Goal: Find specific page/section: Find specific page/section

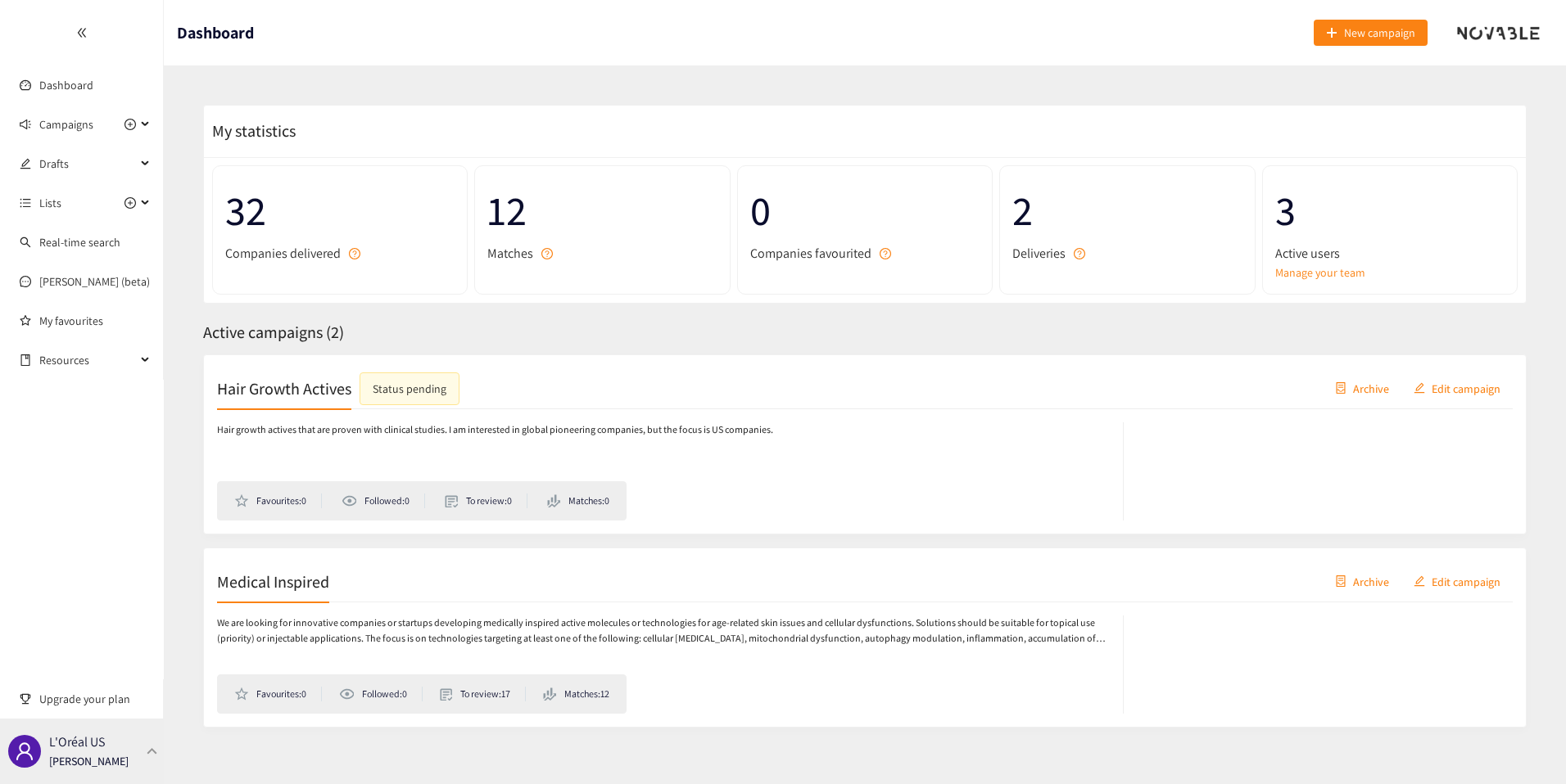
click at [84, 733] on p "L'Oréal US" at bounding box center [77, 742] width 56 height 20
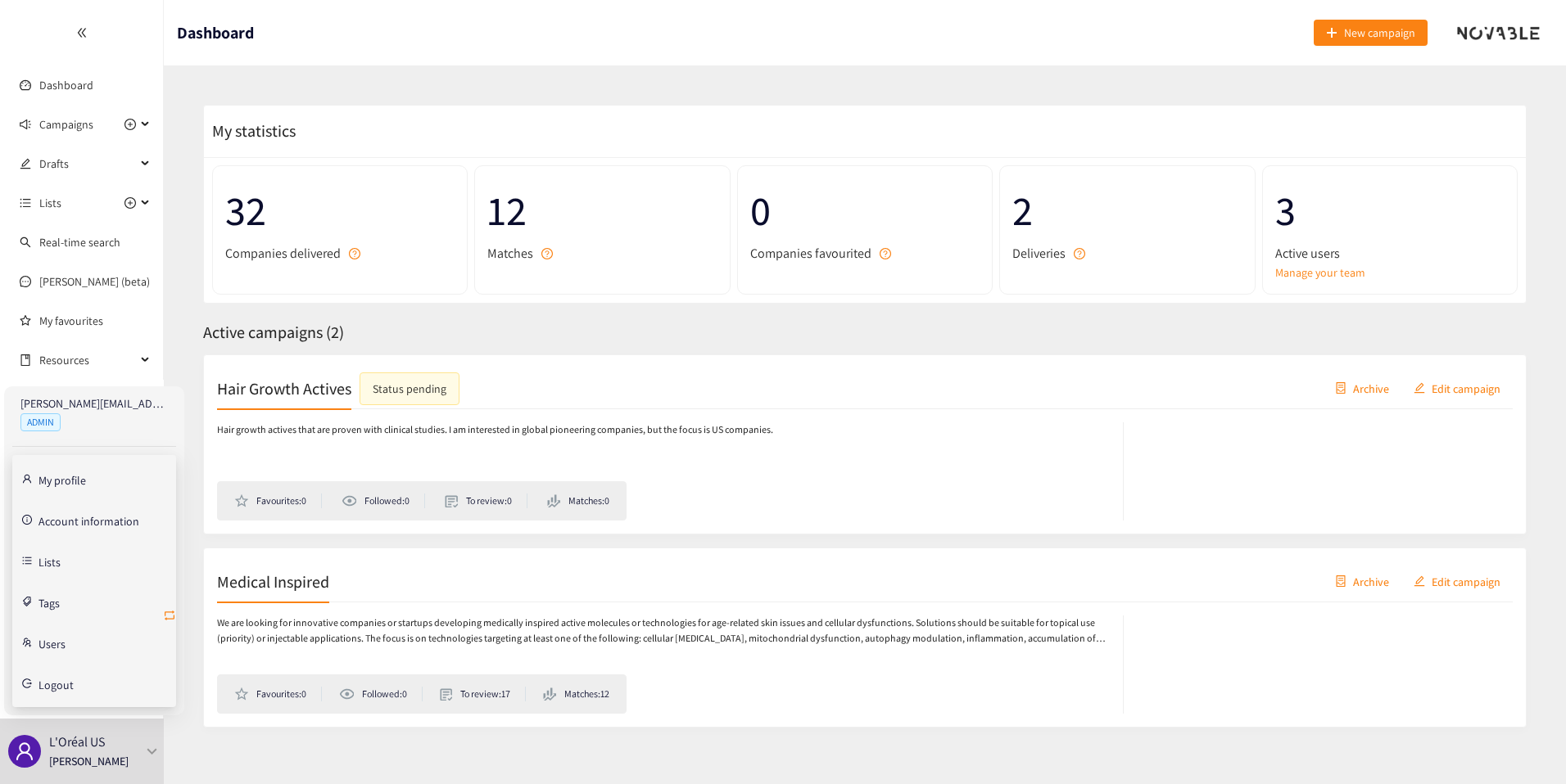
click at [170, 615] on icon "retweet" at bounding box center [170, 616] width 13 height 13
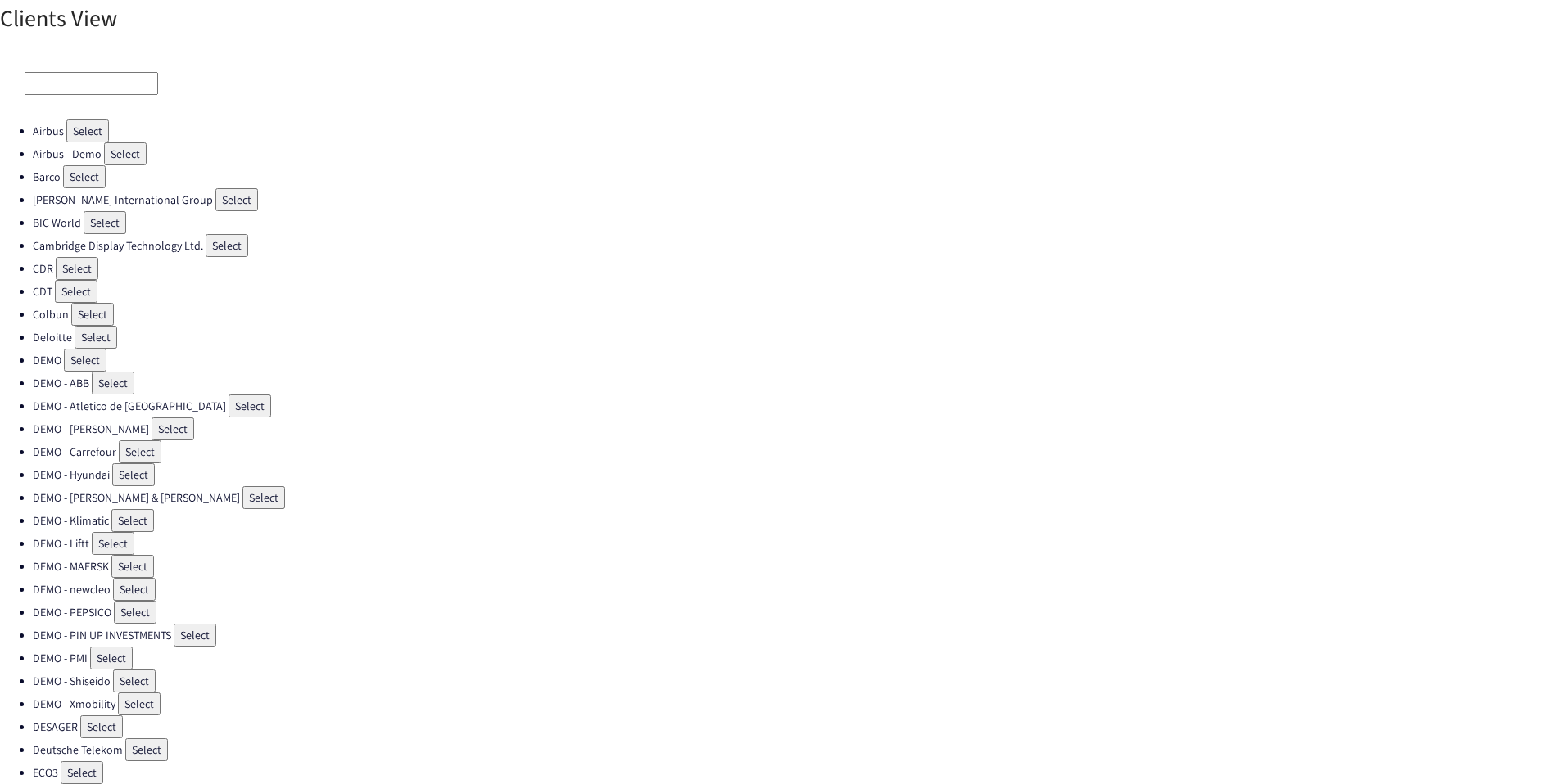
click at [72, 76] on input at bounding box center [91, 83] width 133 height 23
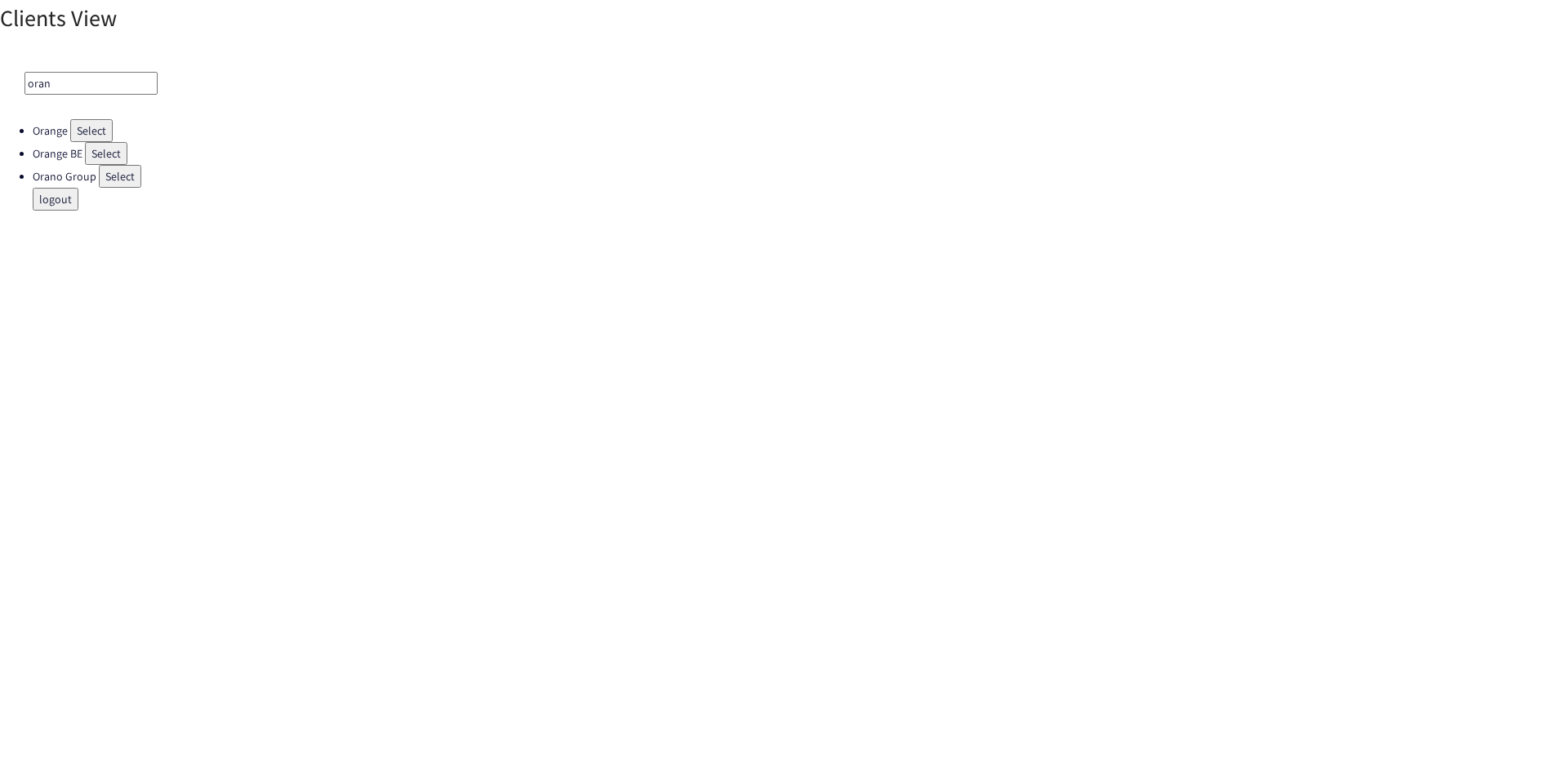
type input "oran"
click at [120, 181] on button "Select" at bounding box center [120, 176] width 42 height 23
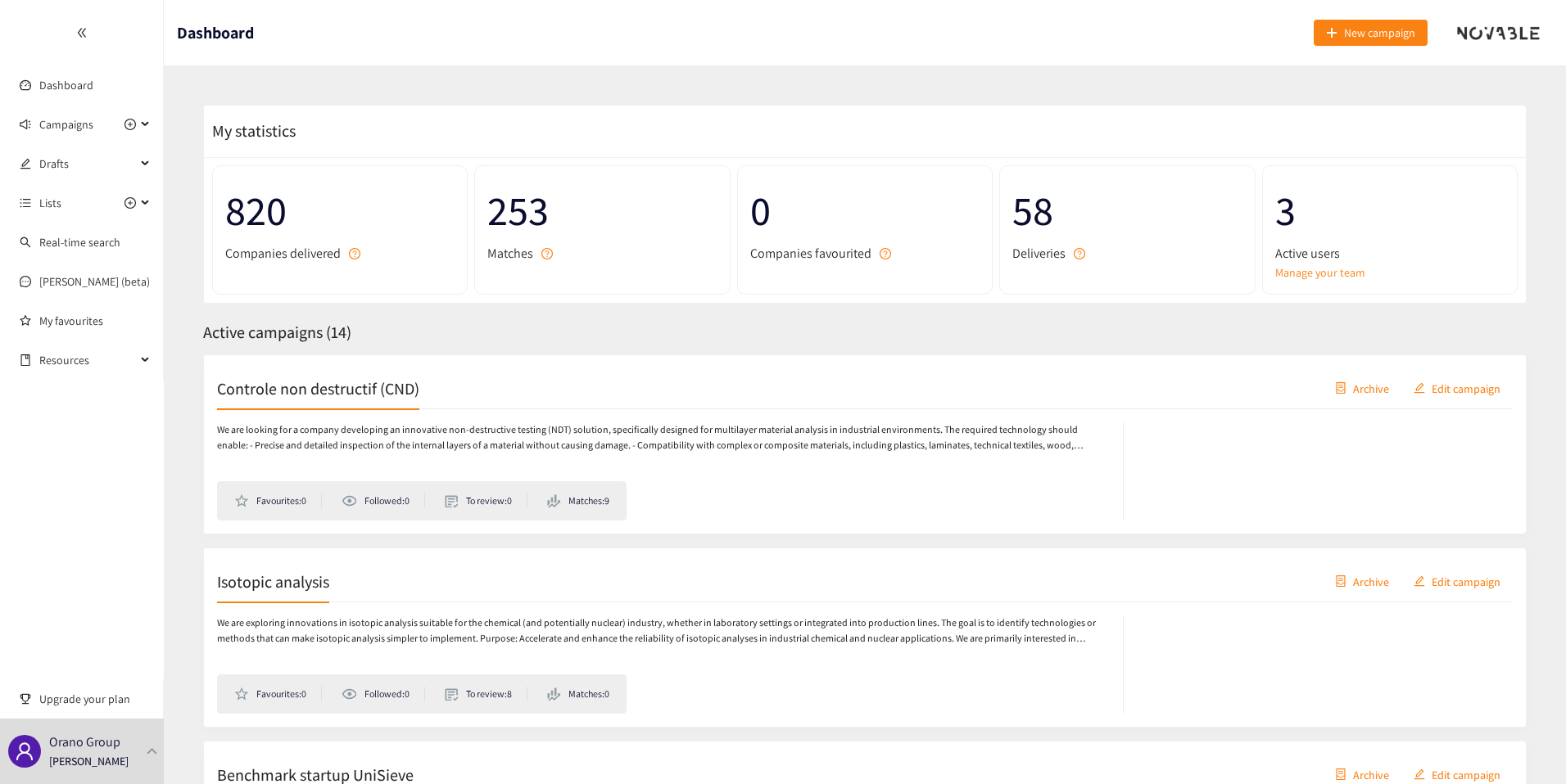
click at [501, 392] on div "Controle non destructif (CND) Archive Edit campaign" at bounding box center [864, 389] width 1295 height 41
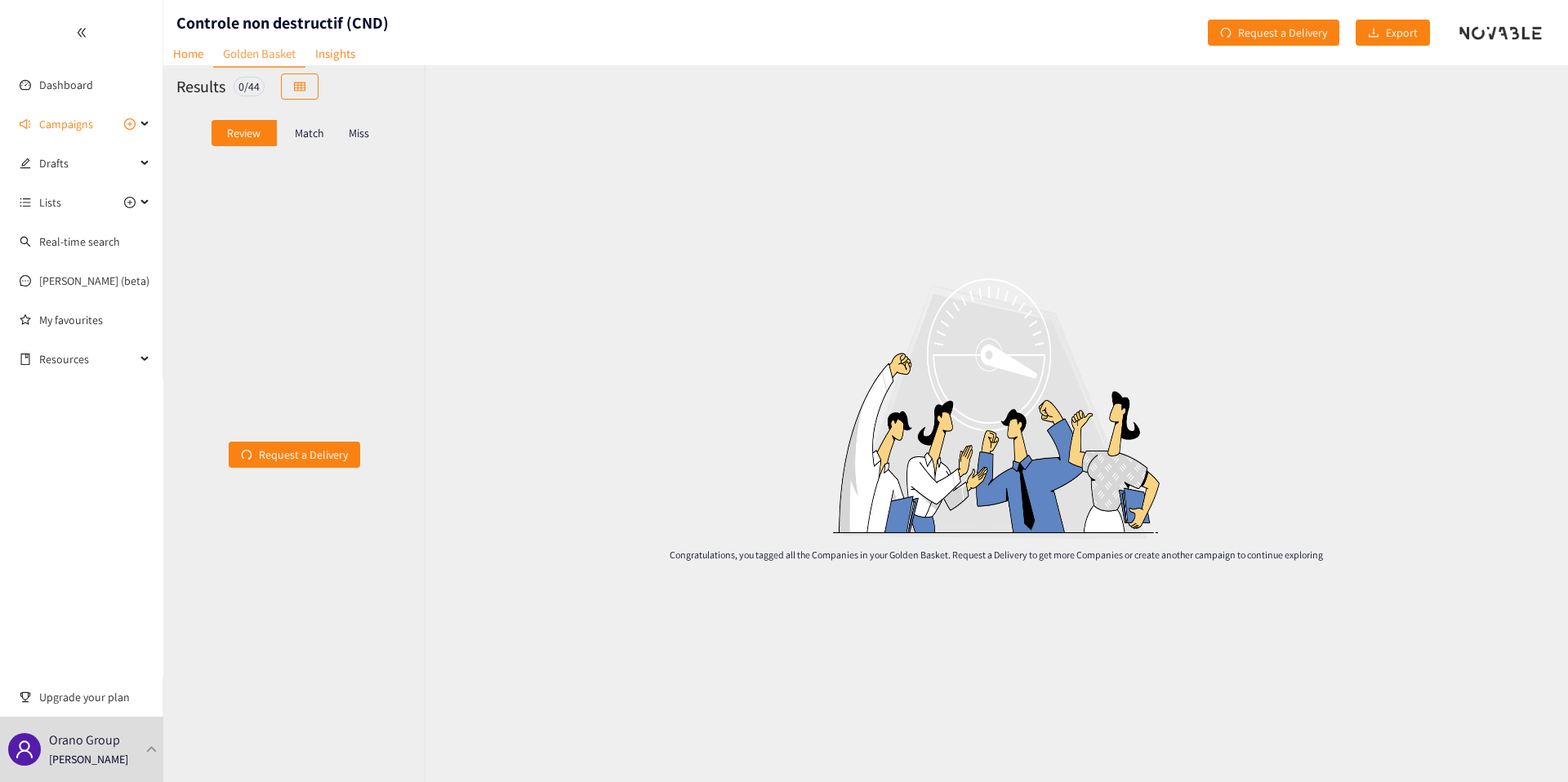
click at [309, 132] on p "Match" at bounding box center [309, 133] width 30 height 13
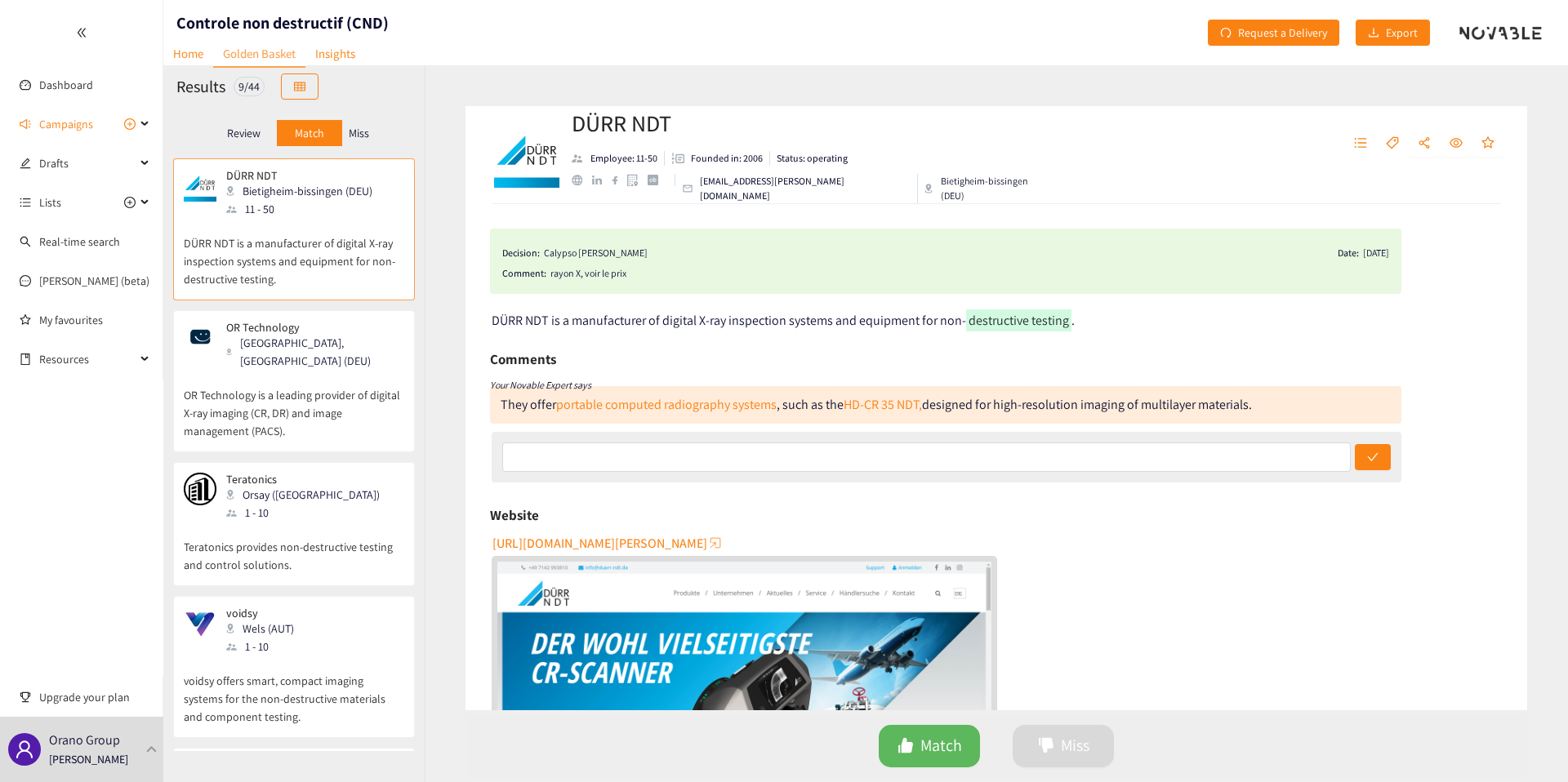
click at [280, 386] on p "OR Technology is a leading provider of digital X-ray imaging (CR, DR) and image…" at bounding box center [294, 404] width 220 height 70
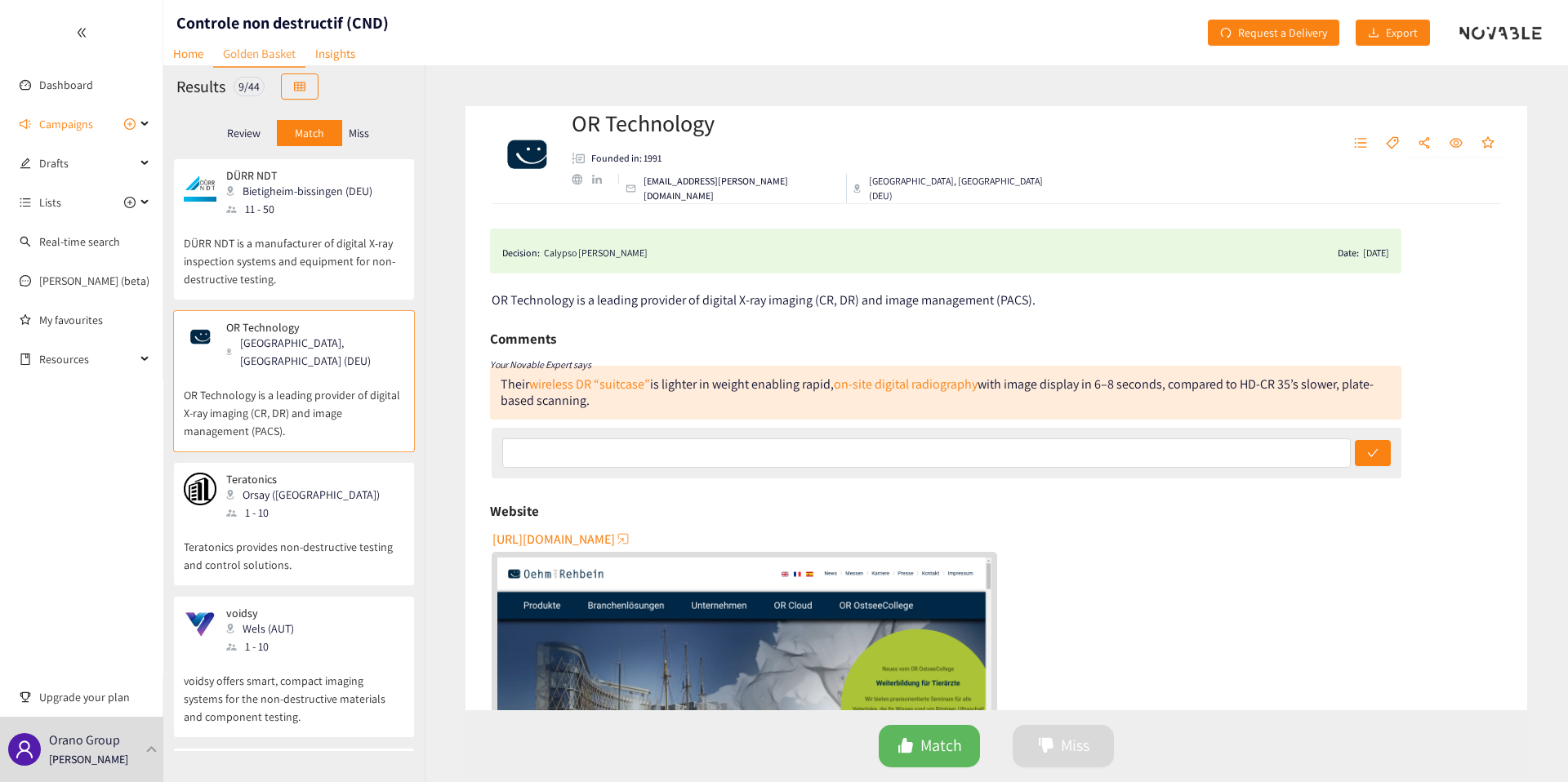
click at [710, 388] on div "Their wireless DR “suitcase” is lighter in weight enabling rapid, on-site digit…" at bounding box center [937, 391] width 873 height 34
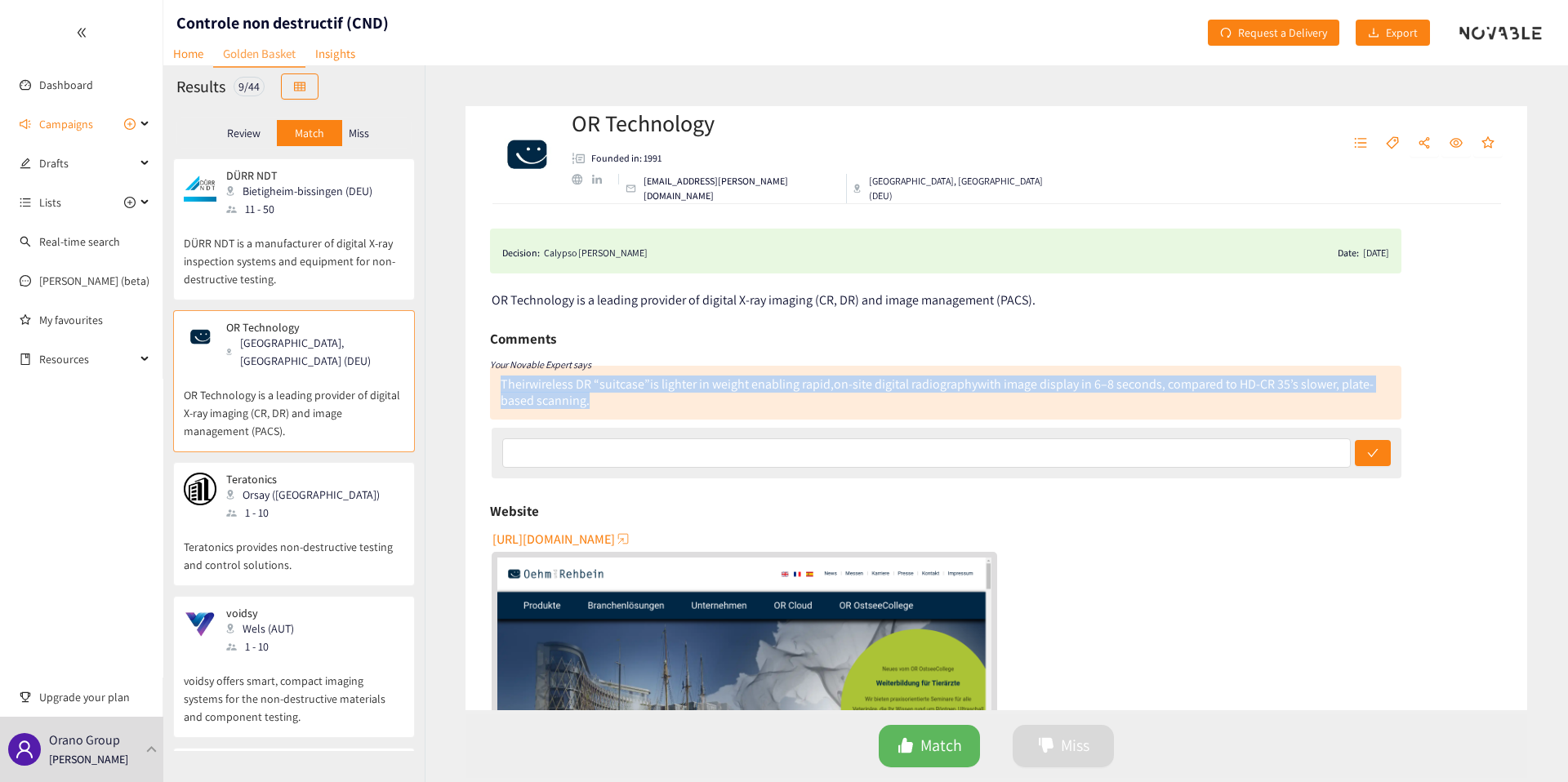
click at [710, 388] on div "Their wireless DR “suitcase” is lighter in weight enabling rapid, on-site digit…" at bounding box center [937, 391] width 873 height 34
click at [727, 392] on div "Their wireless DR “suitcase” is lighter in weight enabling rapid, on-site digit…" at bounding box center [937, 391] width 873 height 34
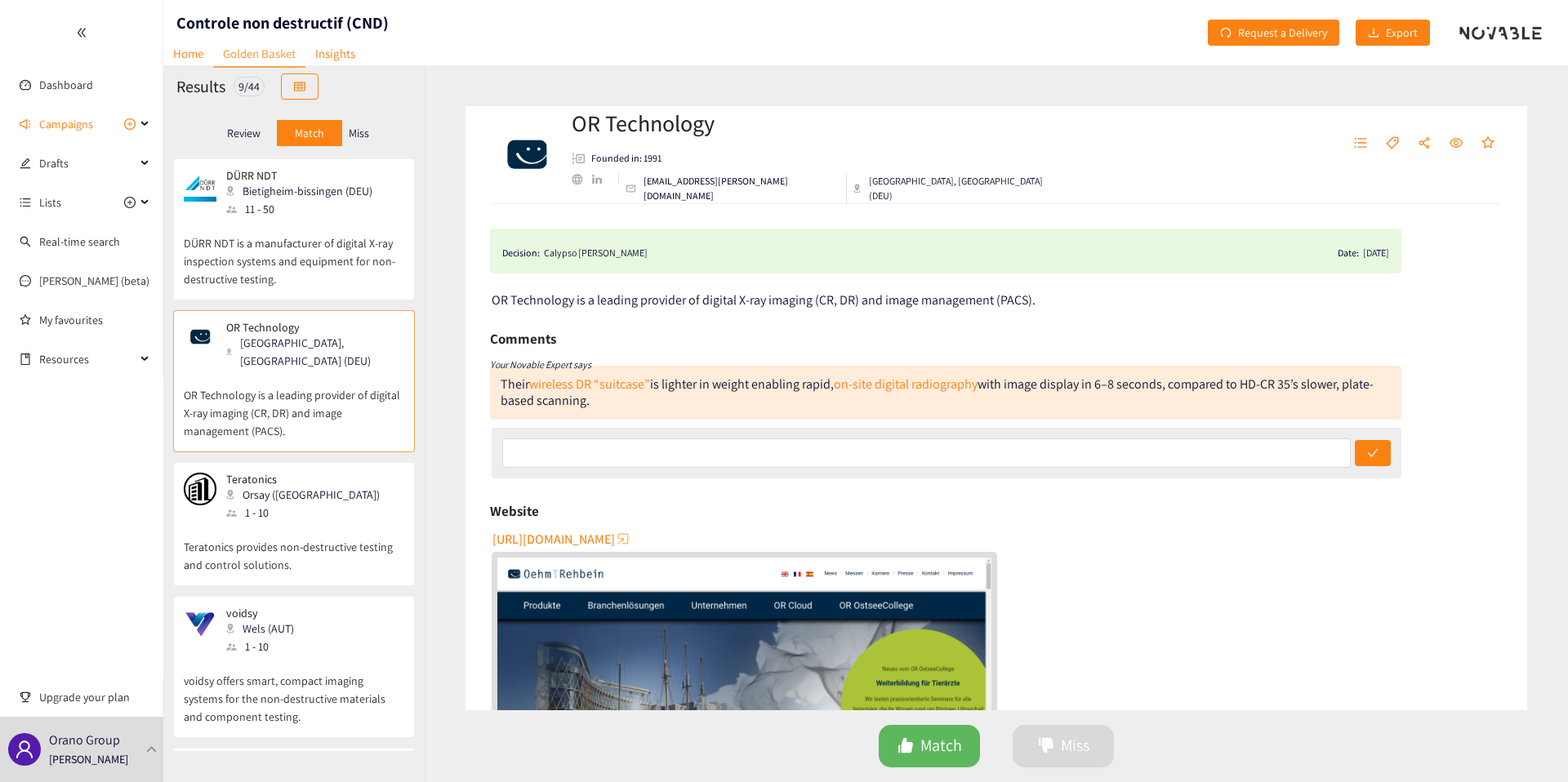
click at [380, 567] on p "Teratonics provides non-destructive testing and control solutions." at bounding box center [294, 547] width 220 height 53
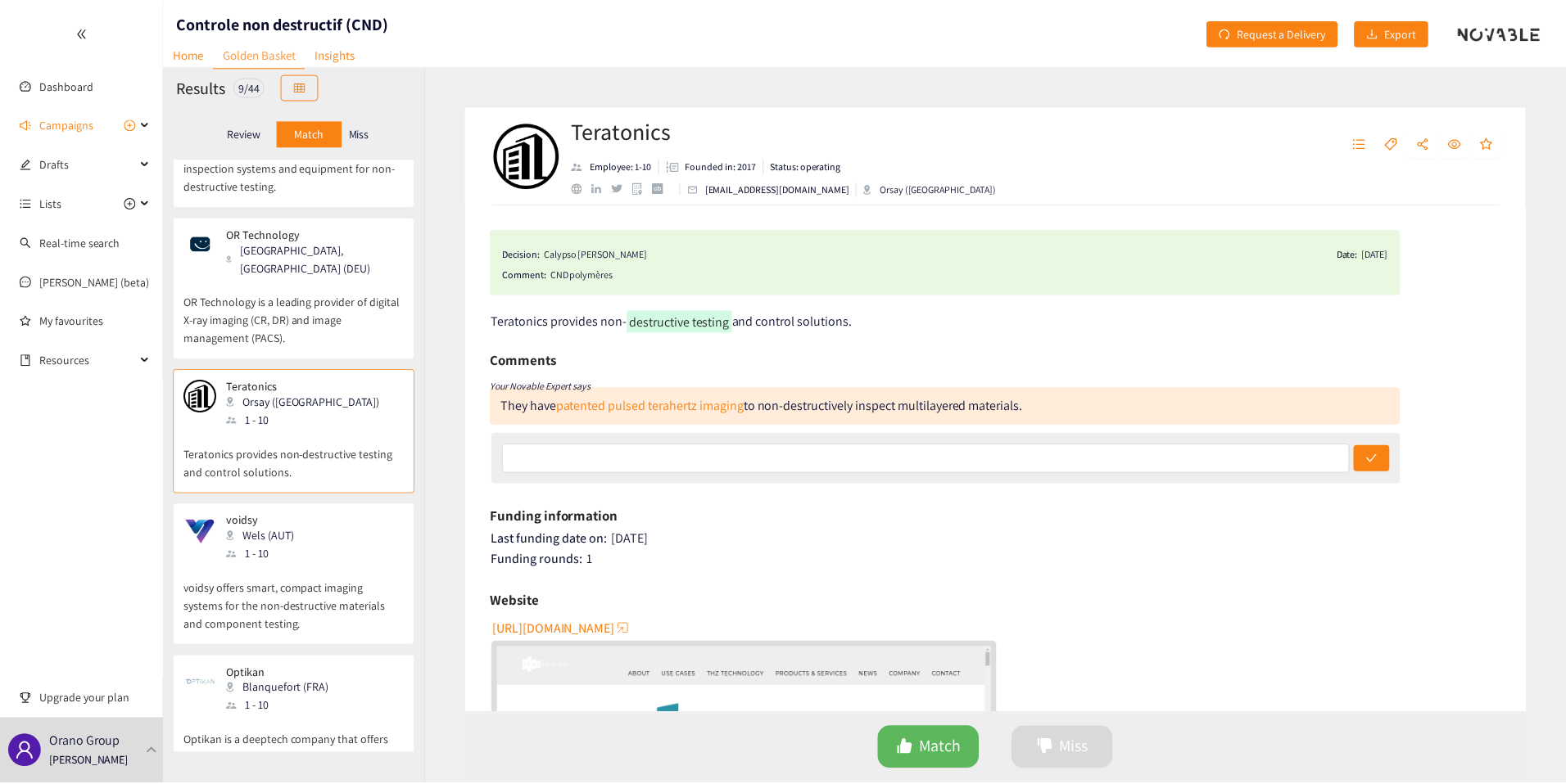
scroll to position [96, 0]
click at [381, 568] on p "voidsy offers smart, compact imaging systems for the non-destructive materials …" at bounding box center [295, 596] width 221 height 70
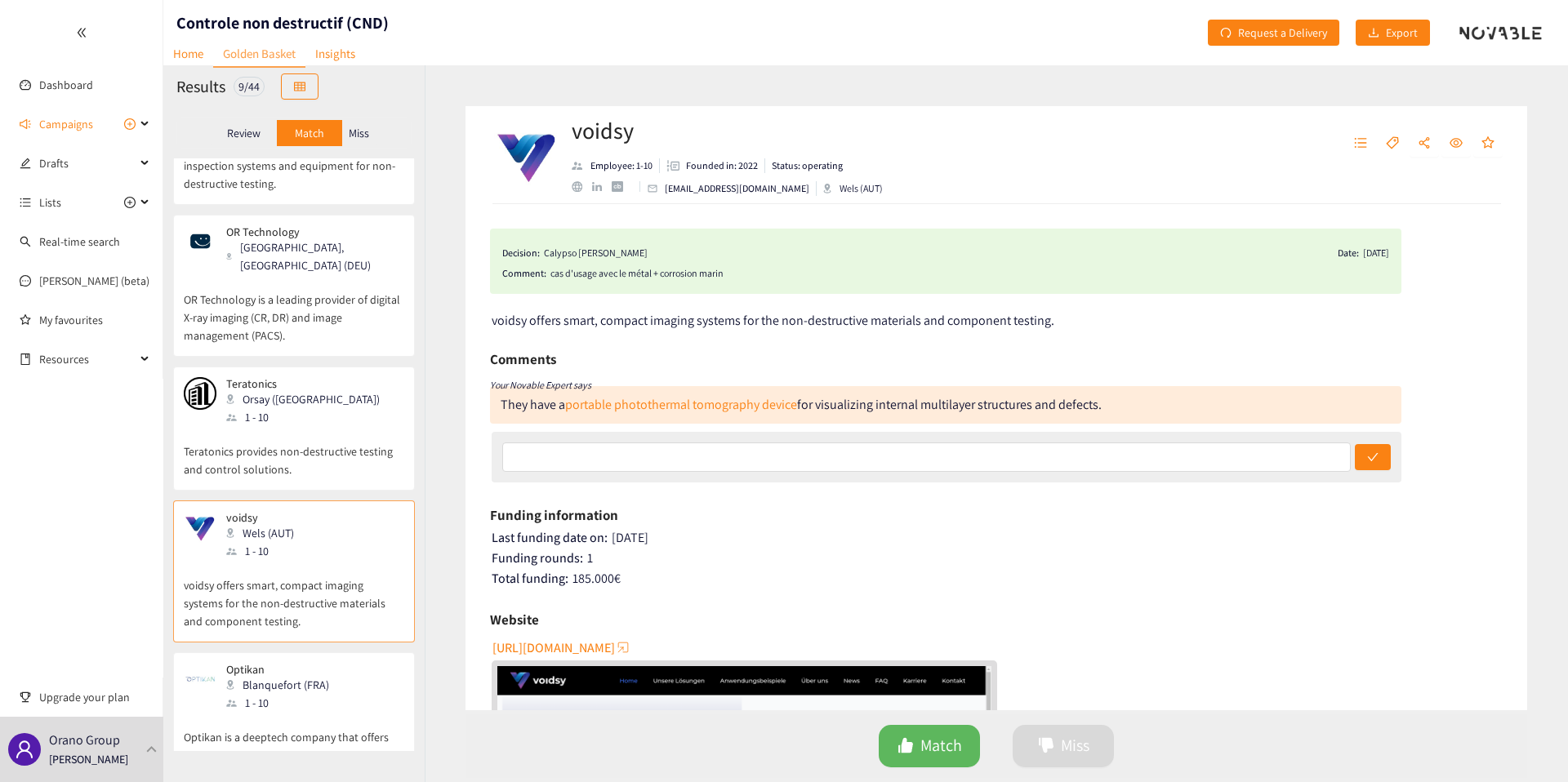
click at [325, 90] on div "Results 9 / 44" at bounding box center [294, 86] width 261 height 42
click at [312, 90] on button "button" at bounding box center [299, 86] width 37 height 26
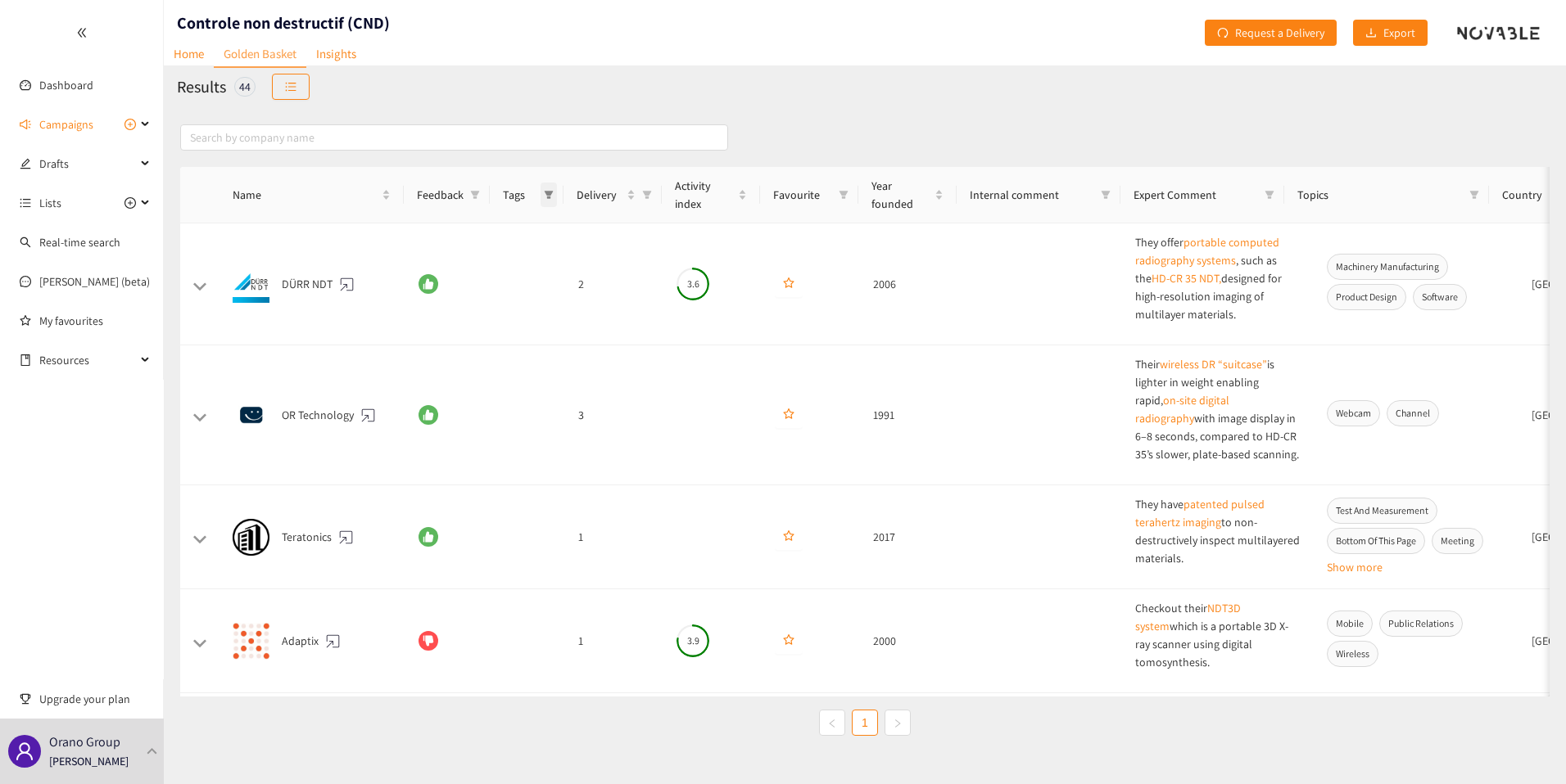
click at [548, 192] on icon "filter" at bounding box center [548, 195] width 9 height 9
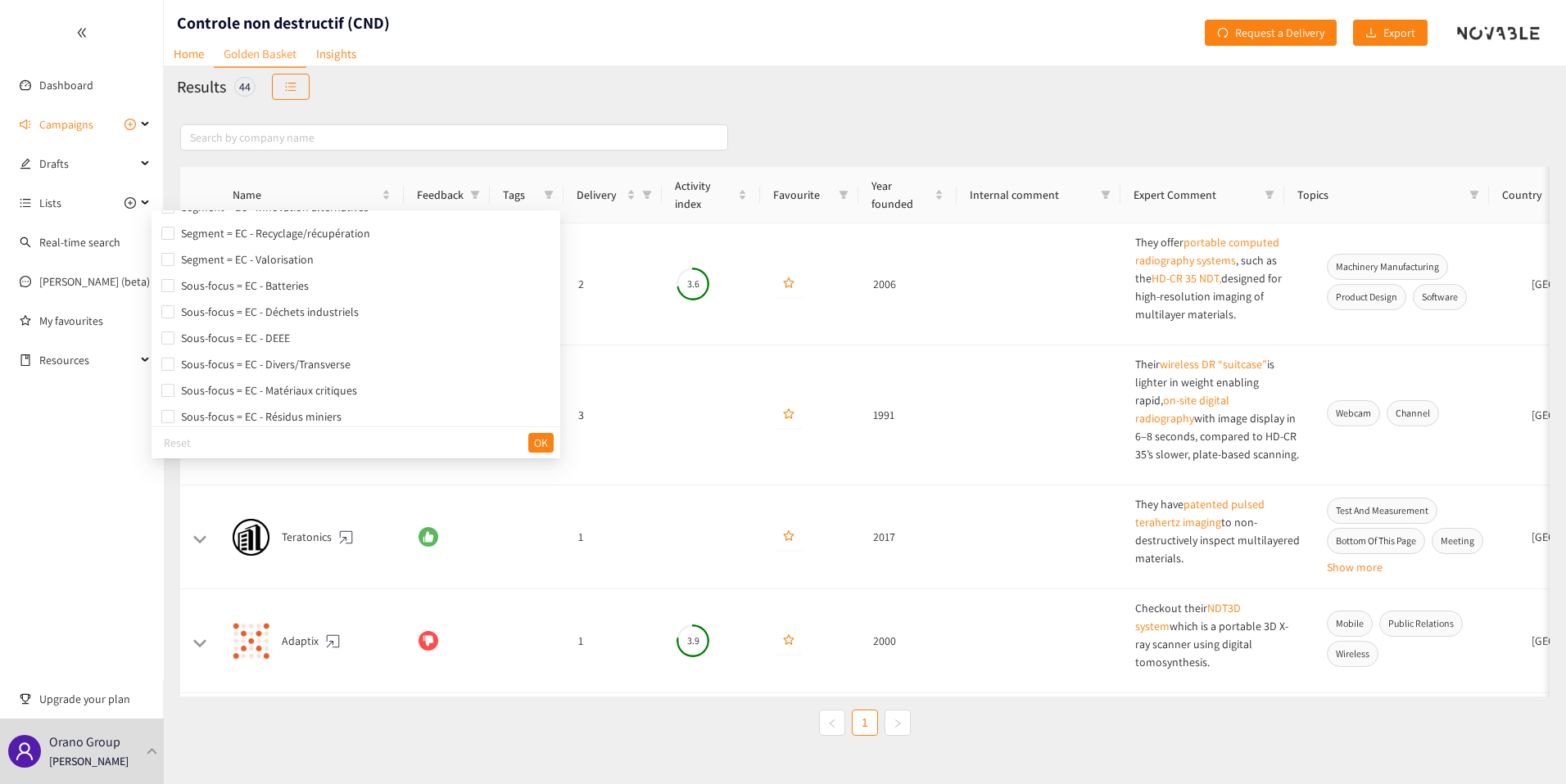
scroll to position [325, 0]
click at [537, 77] on div "Results 44" at bounding box center [865, 86] width 1402 height 42
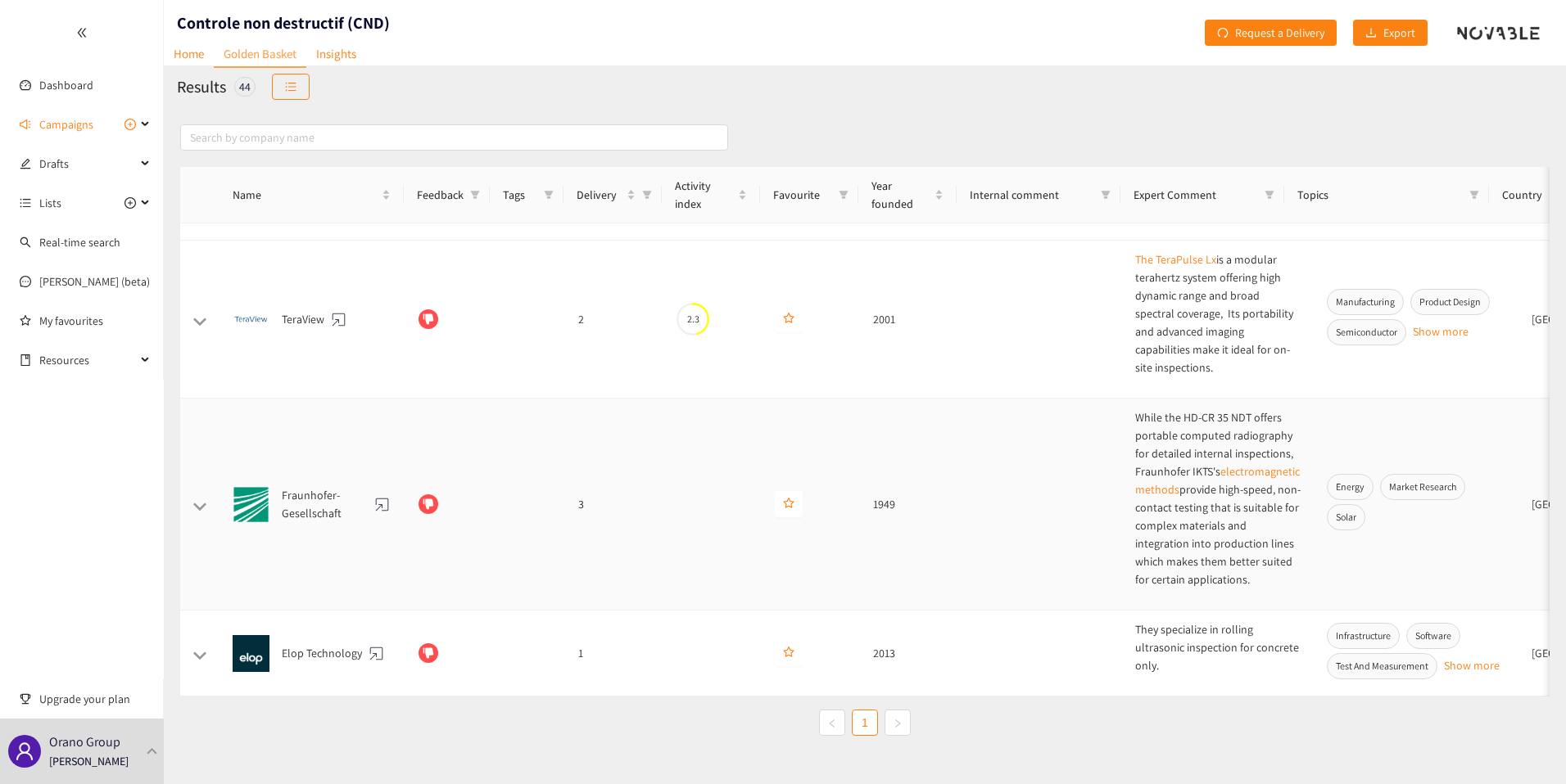
scroll to position [42, 0]
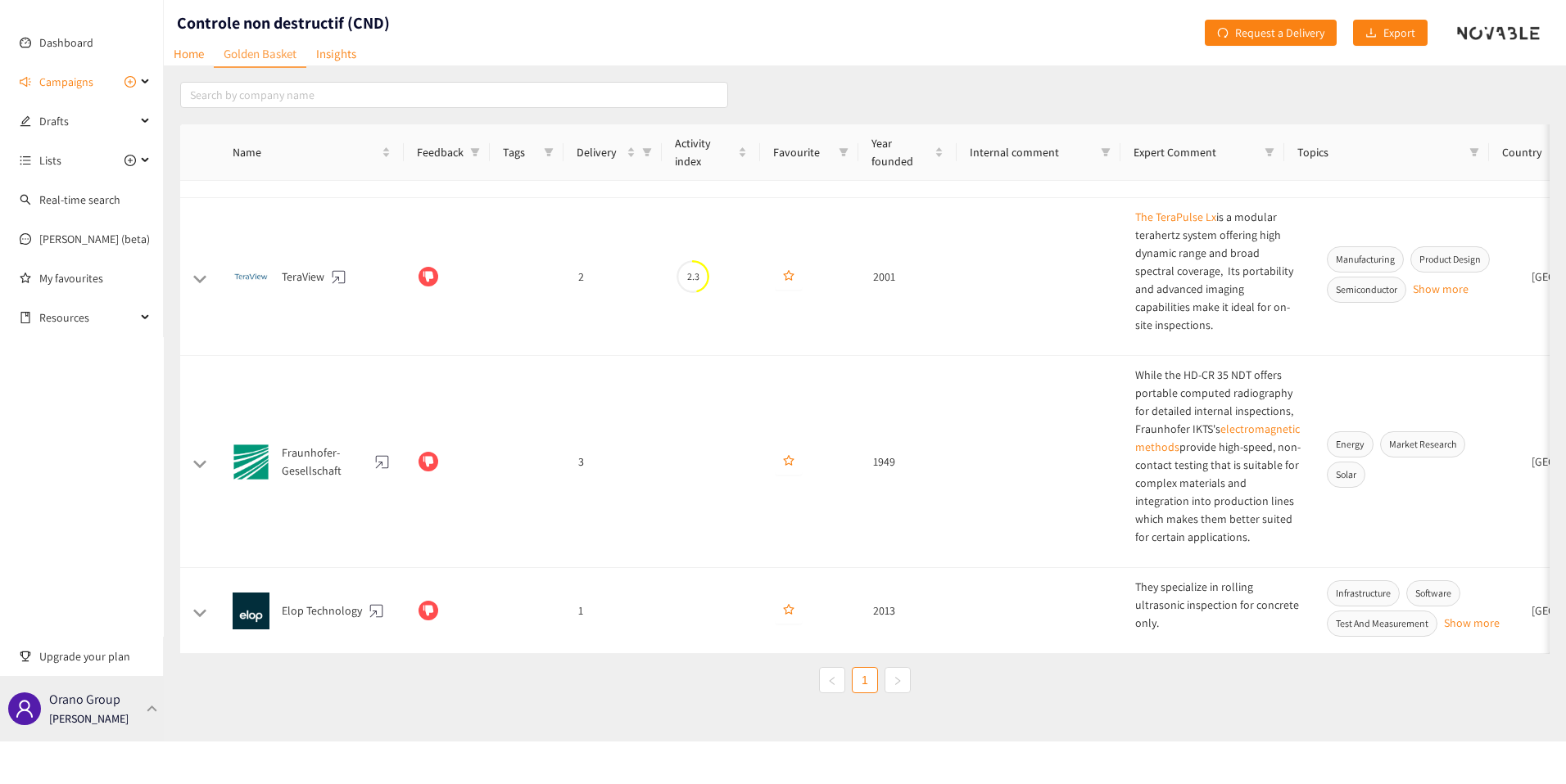
click at [103, 705] on p "Orano Group" at bounding box center [84, 699] width 71 height 20
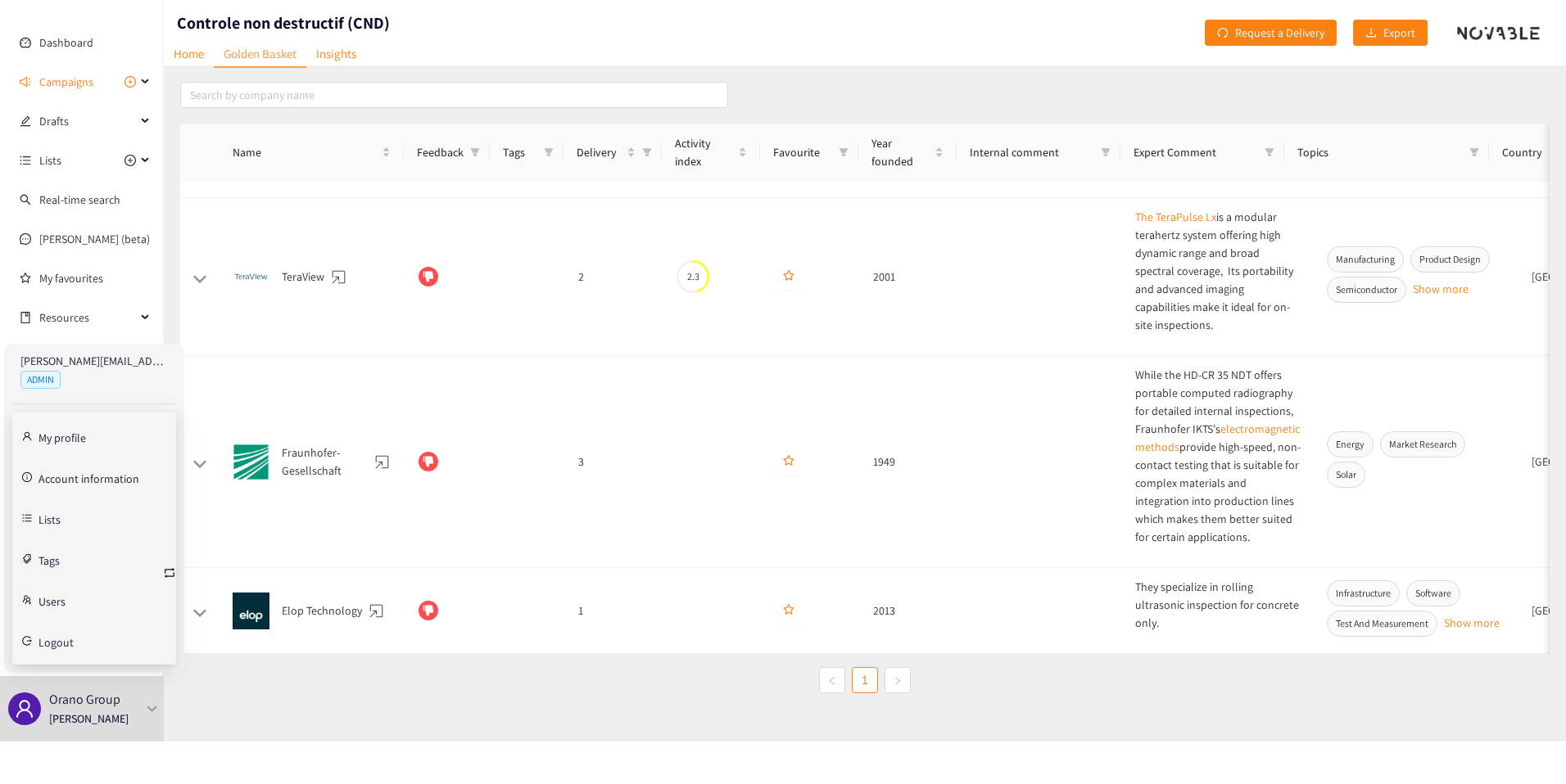
click at [38, 559] on link "Tags" at bounding box center [49, 558] width 21 height 14
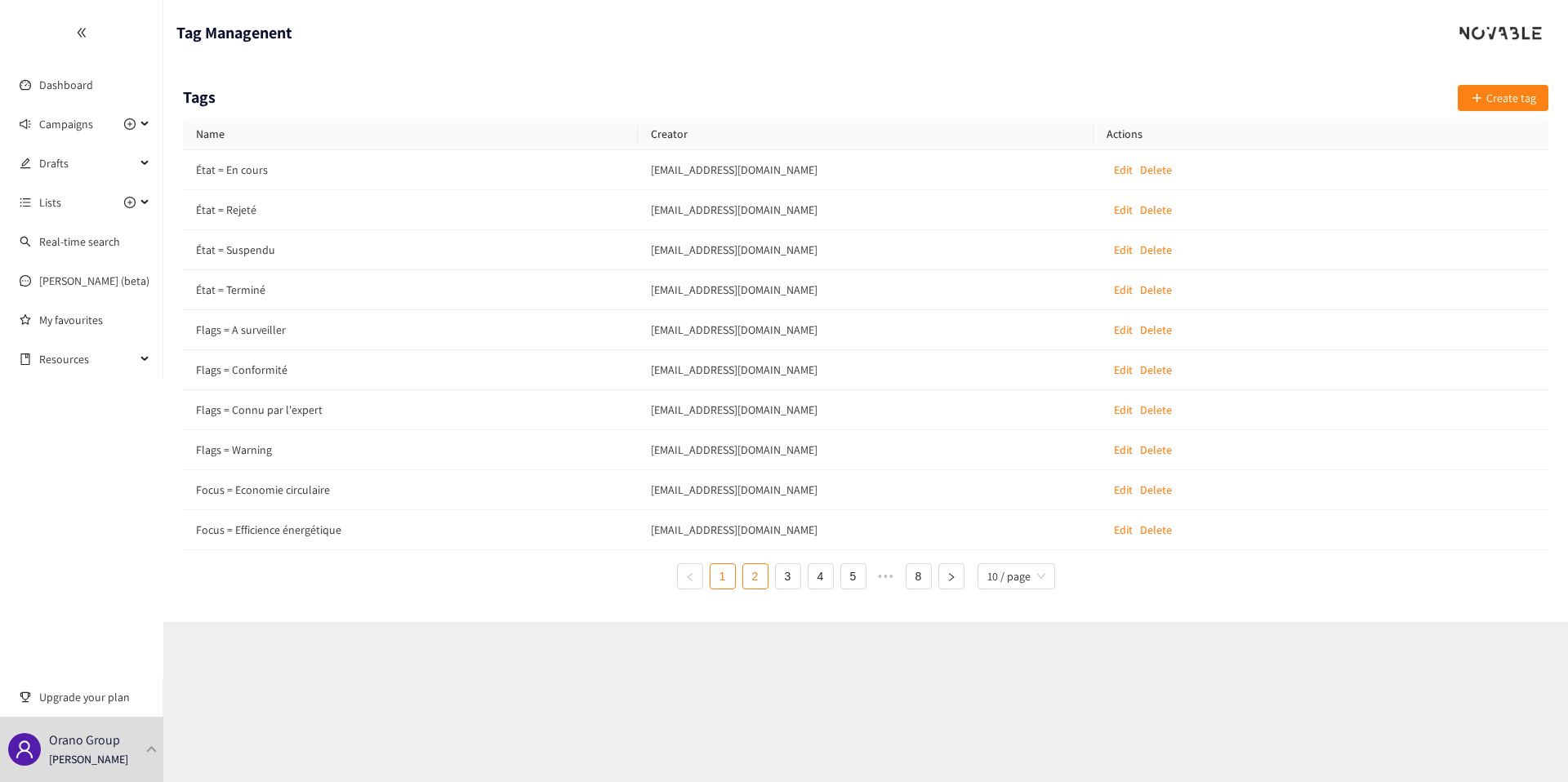
click at [762, 586] on link "2" at bounding box center [755, 576] width 25 height 25
click at [1032, 558] on div "Name Creator Actions Focus = i4.0 olivier@novable.com Edit Delete Nombre de sal…" at bounding box center [865, 354] width 1365 height 471
click at [1019, 577] on span "10 / page" at bounding box center [1016, 576] width 58 height 25
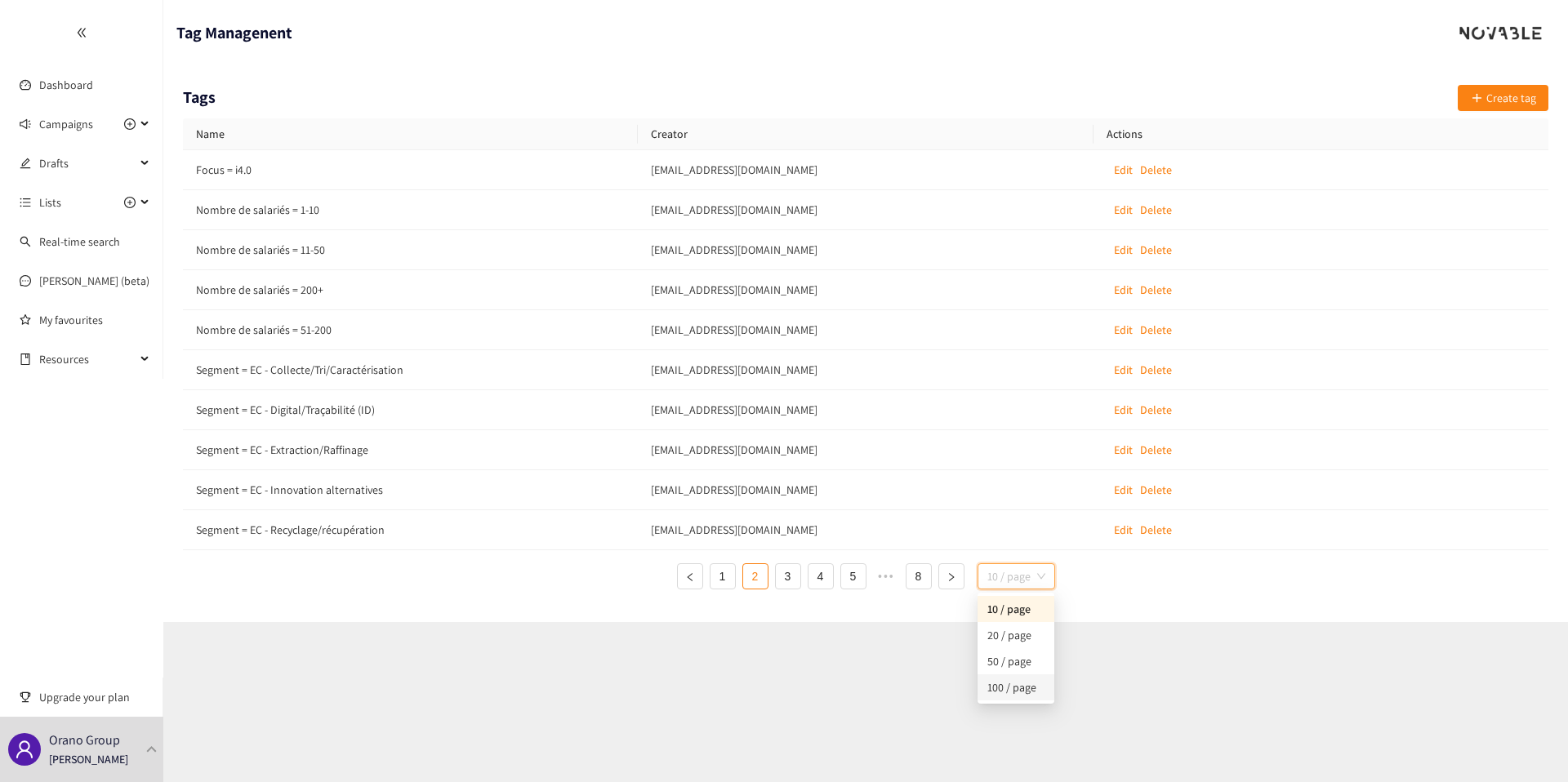
click at [1009, 686] on div "100 / page" at bounding box center [1016, 687] width 57 height 18
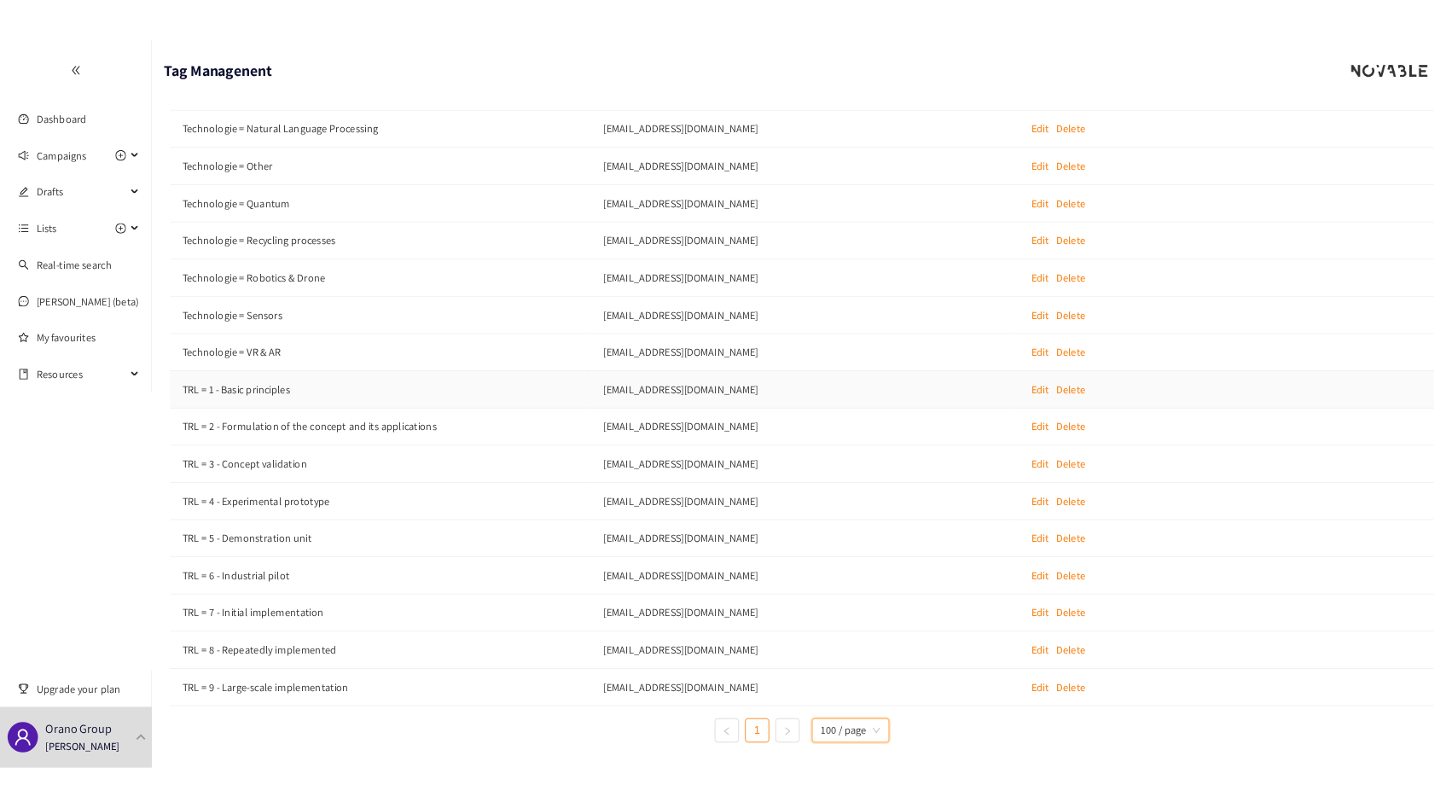
scroll to position [2508, 0]
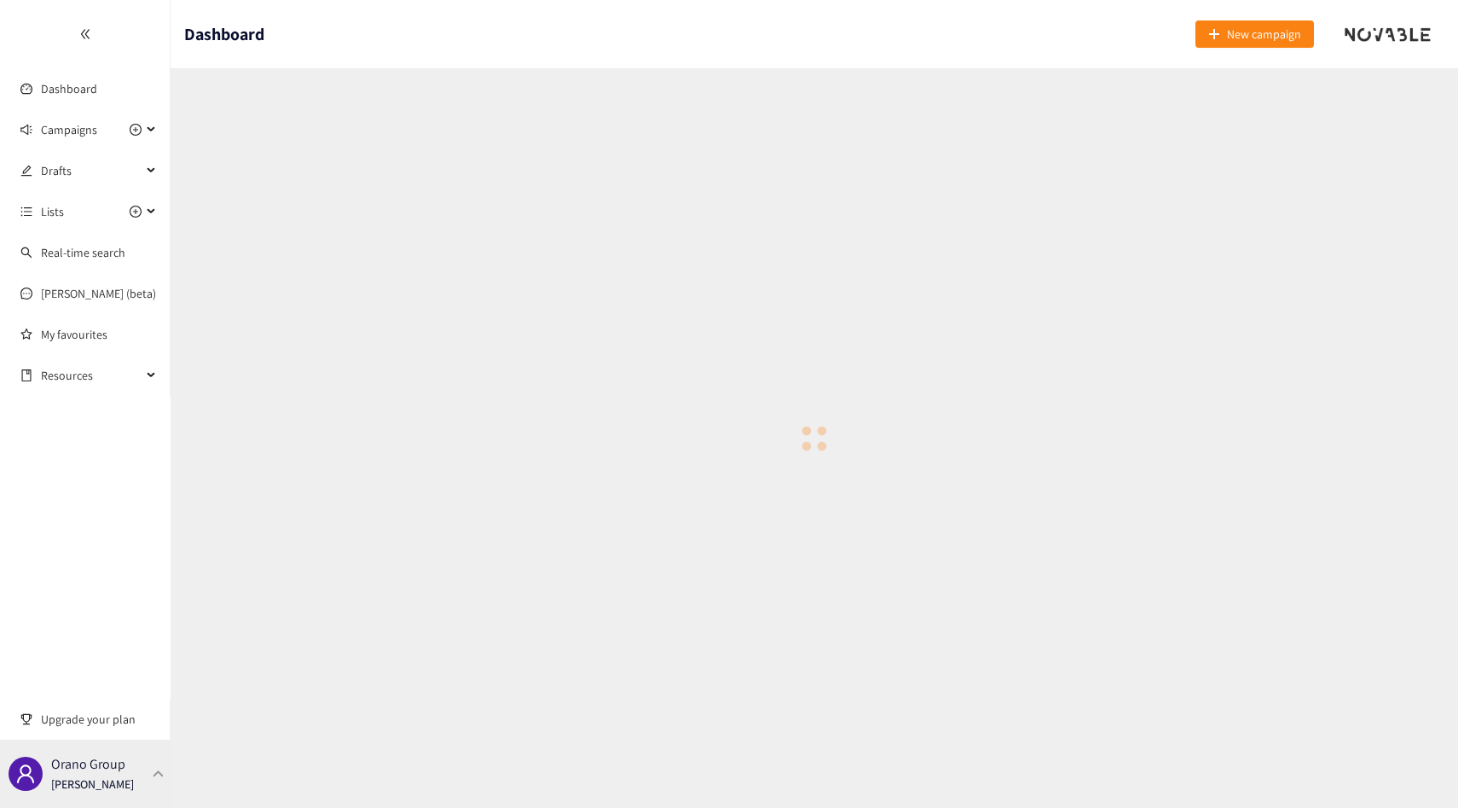
click at [114, 788] on p "[PERSON_NAME]" at bounding box center [92, 783] width 83 height 19
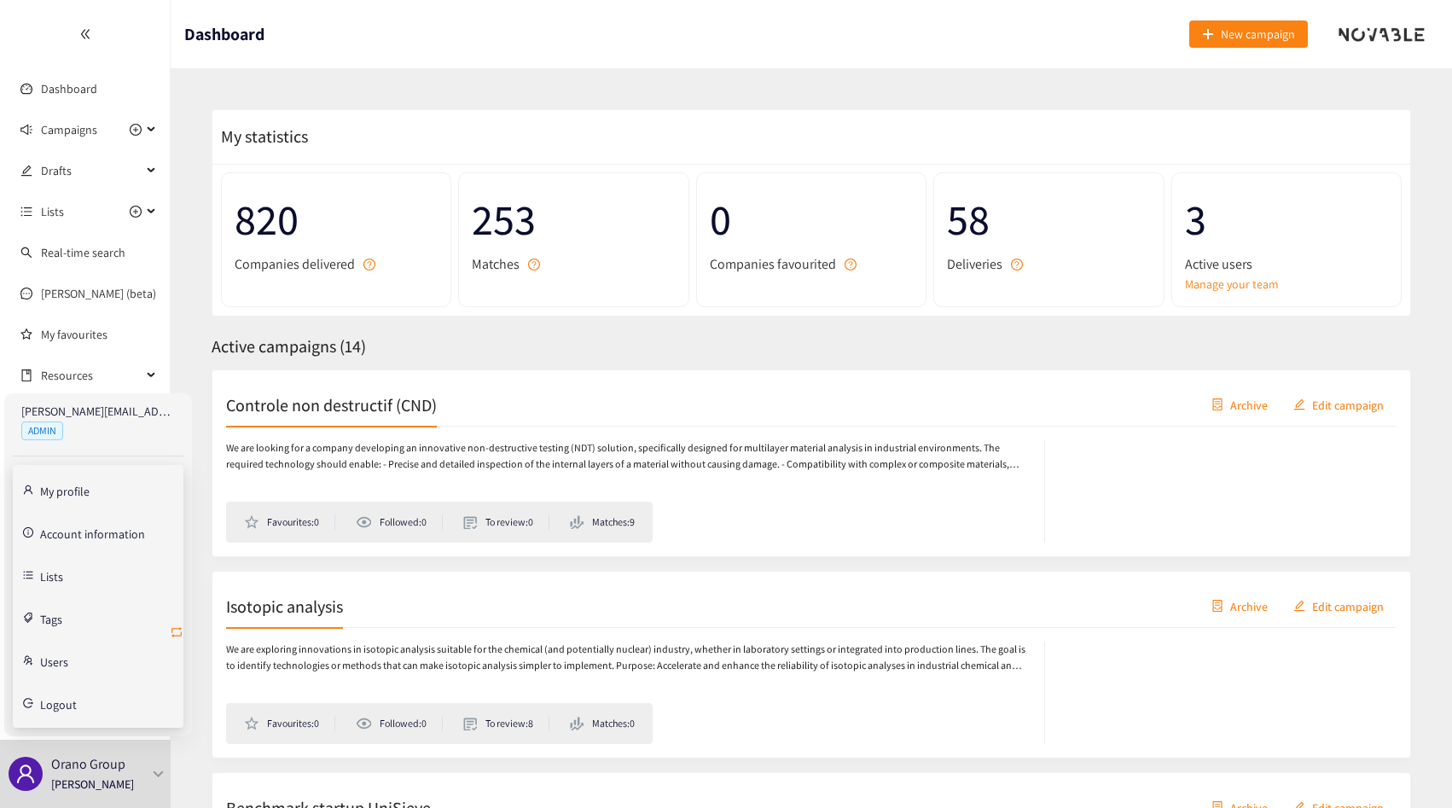
click at [177, 631] on icon "retweet" at bounding box center [177, 632] width 14 height 14
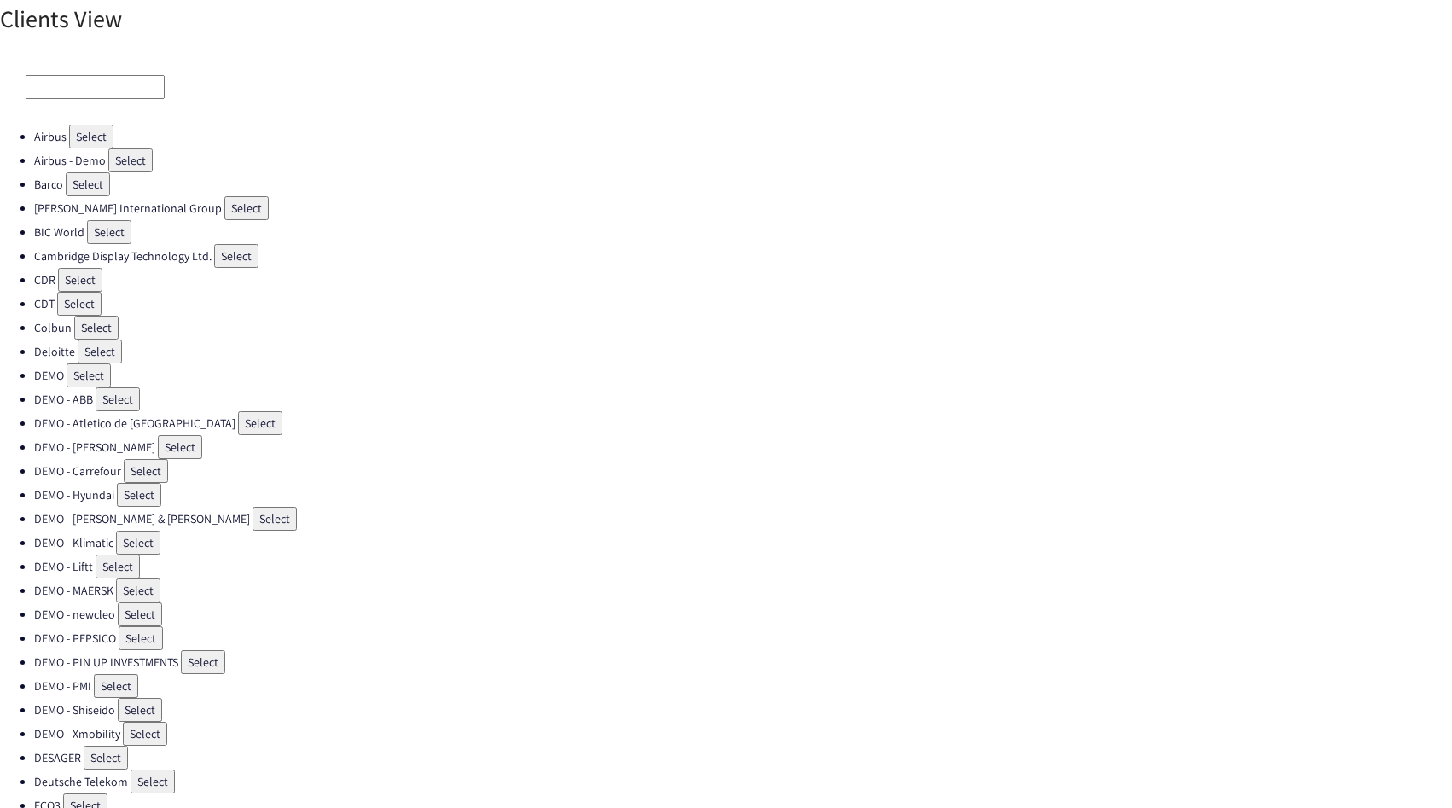
click at [83, 87] on input at bounding box center [95, 87] width 139 height 24
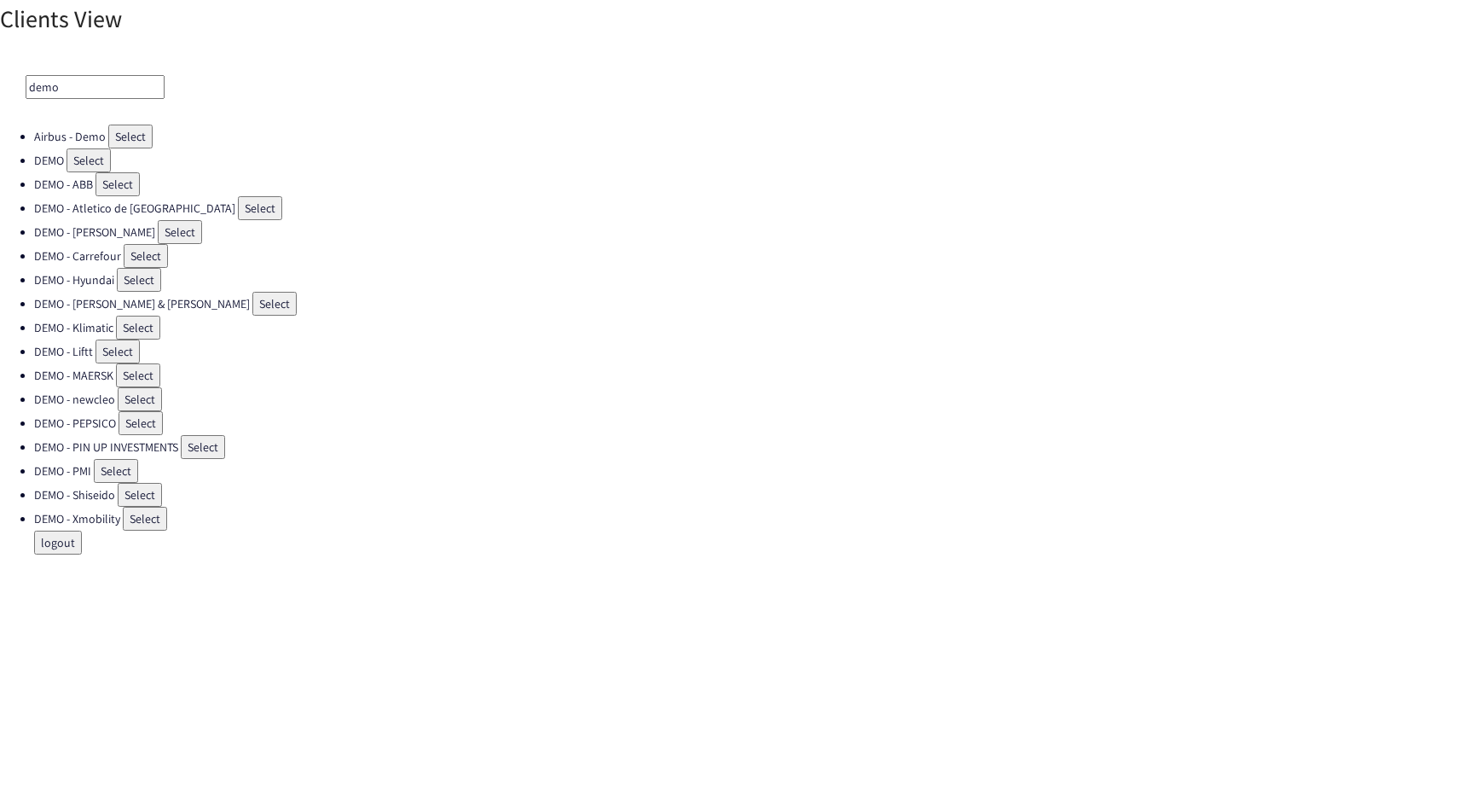
type input "demo"
click at [73, 162] on button "Select" at bounding box center [89, 160] width 44 height 24
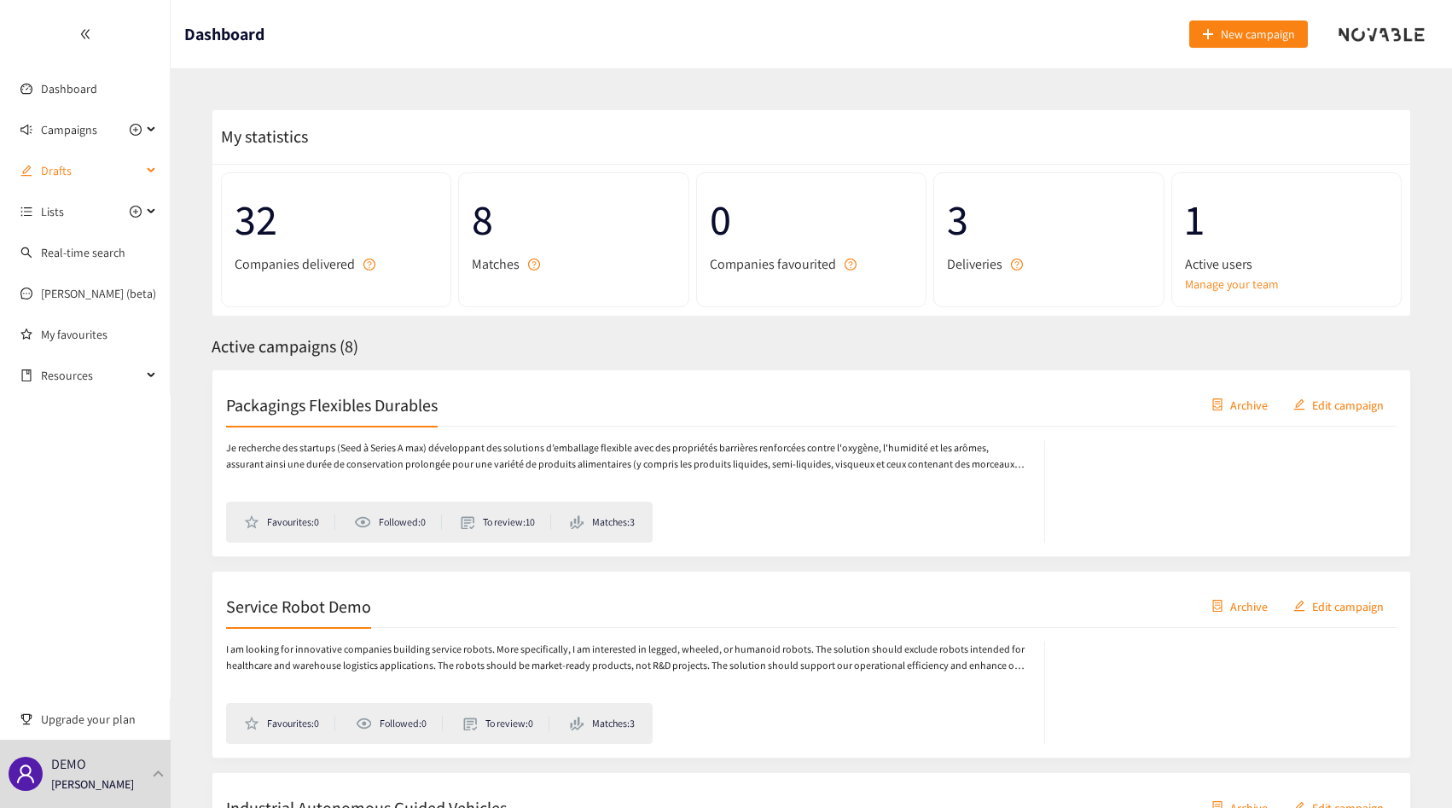
click at [65, 172] on span "Drafts" at bounding box center [91, 171] width 101 height 34
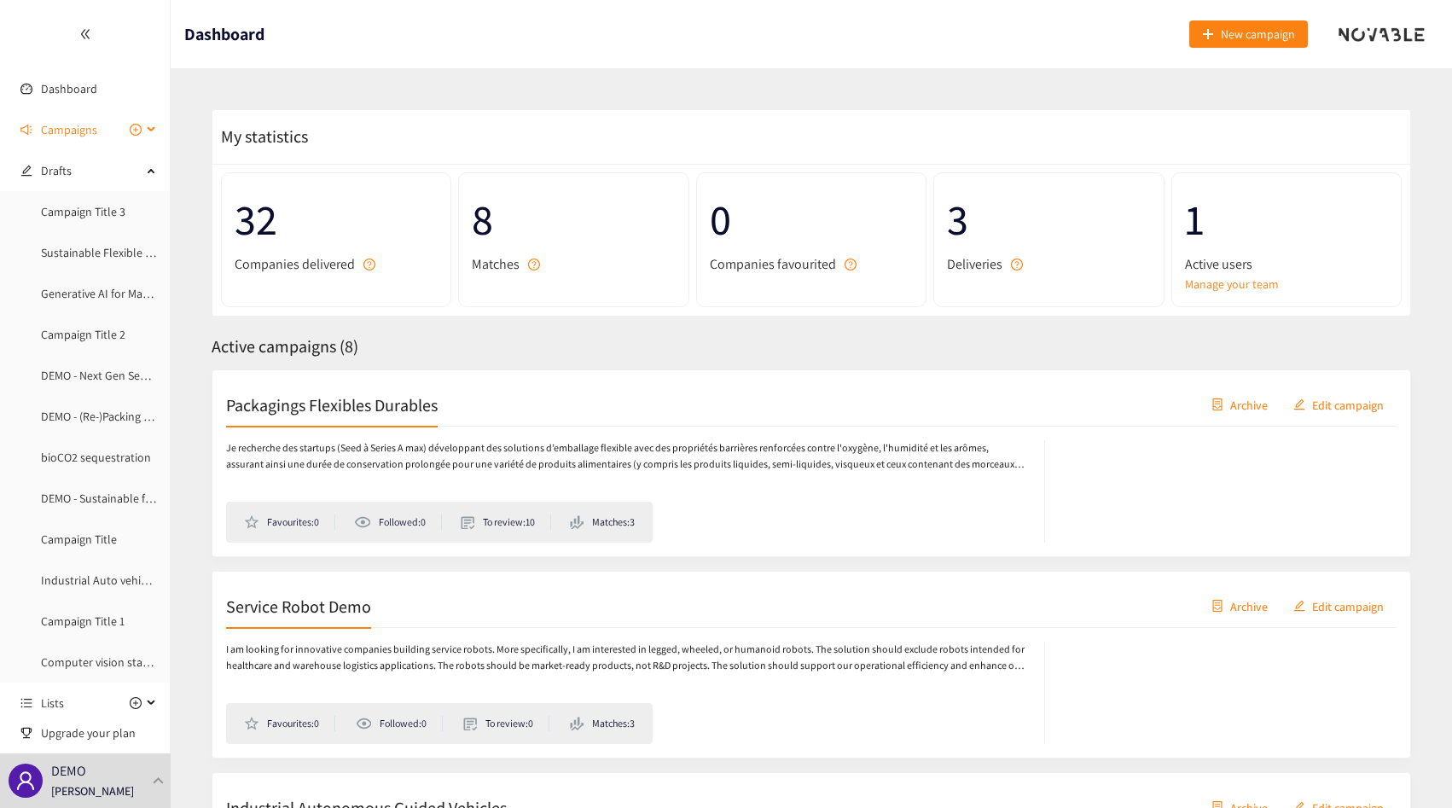
click at [67, 146] on span "Campaigns" at bounding box center [69, 130] width 56 height 34
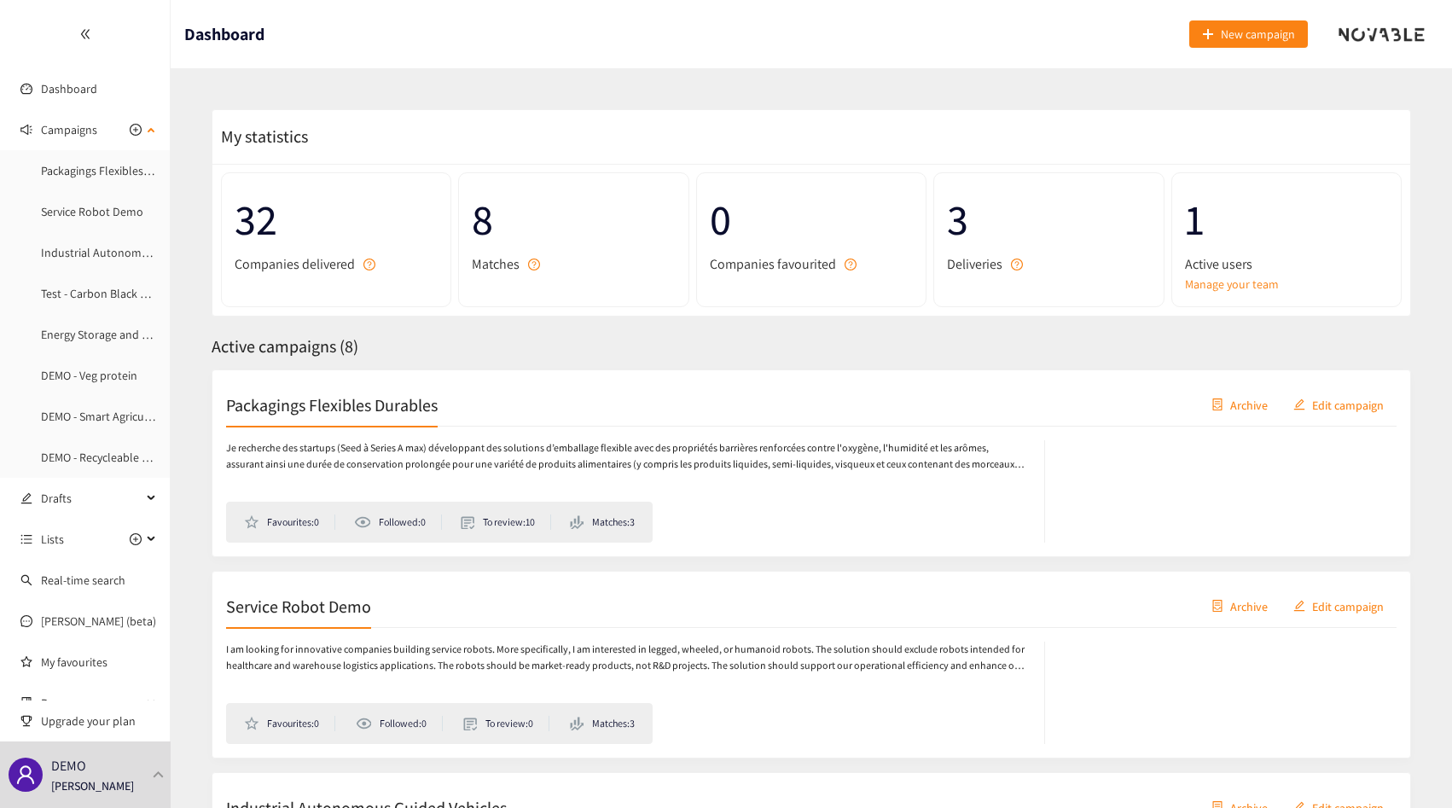
click at [73, 435] on ul "Packagings Flexibles Durables Service Robot Demo Industrial Autonomous Guided V…" at bounding box center [85, 314] width 170 height 321
click at [73, 449] on link "DEMO - Recycleable Packaging" at bounding box center [116, 456] width 151 height 15
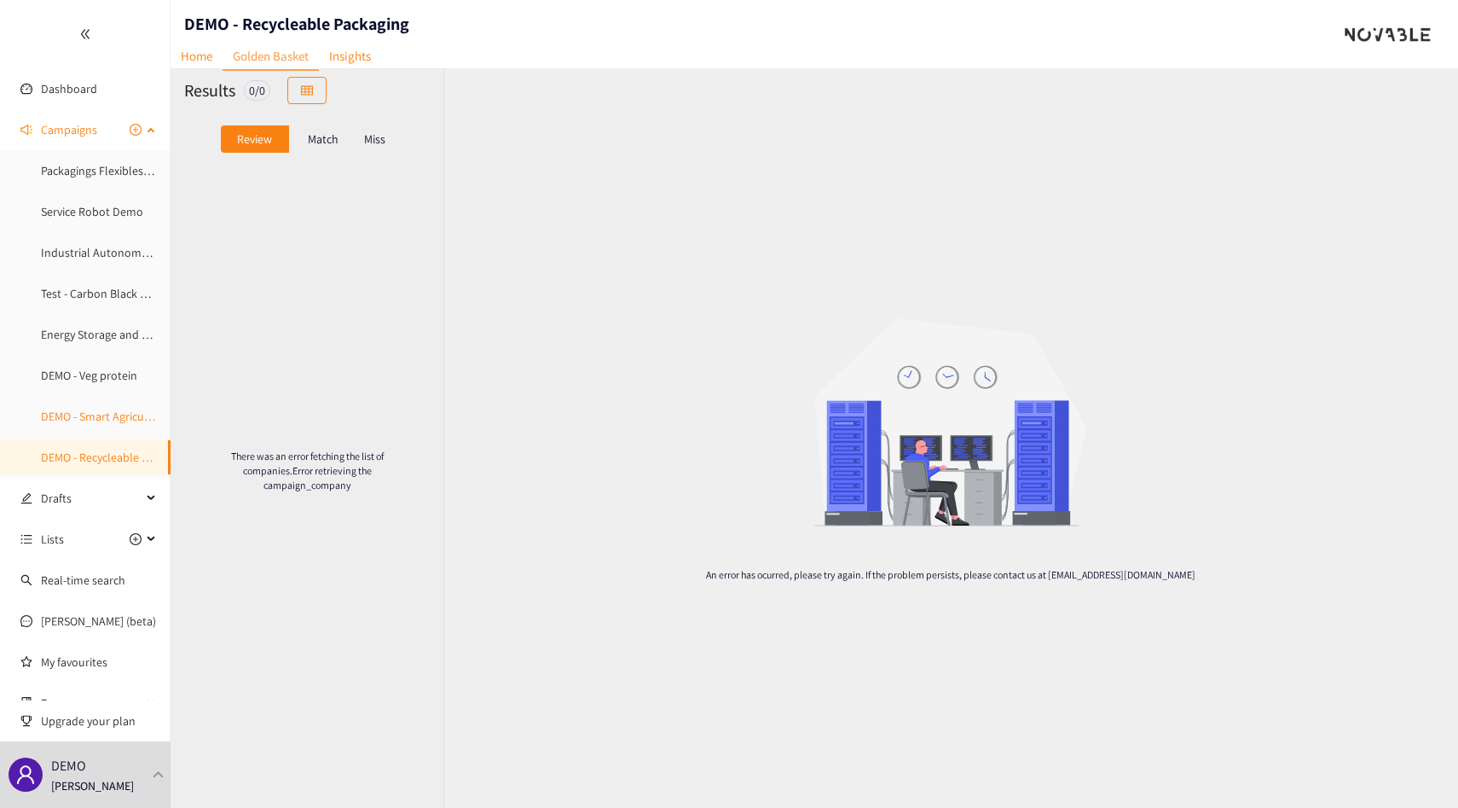
click at [90, 419] on link "DEMO - Smart Agriculture" at bounding box center [105, 416] width 128 height 15
click at [114, 374] on link "DEMO - Veg protein" at bounding box center [89, 375] width 96 height 15
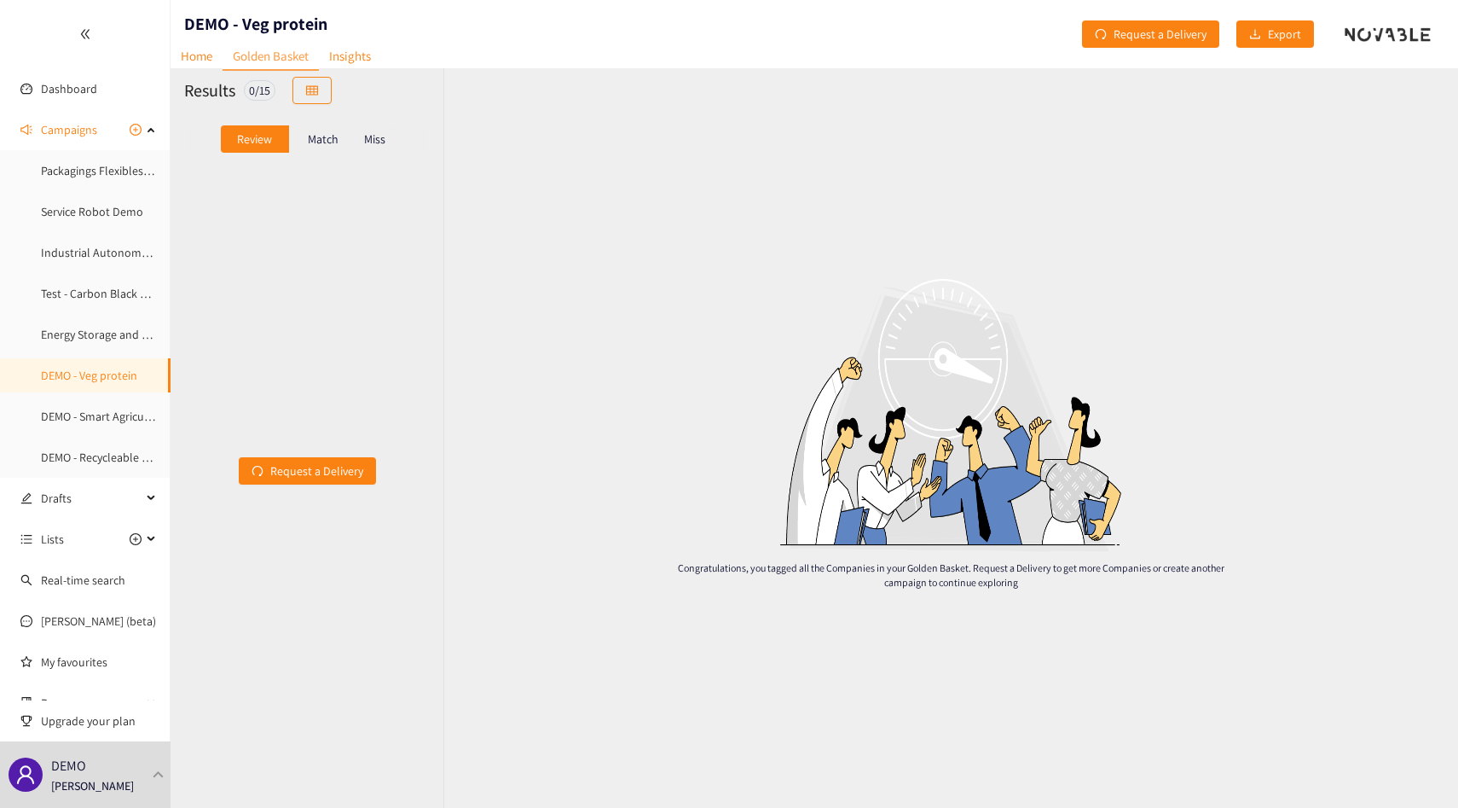
click at [325, 136] on p "Match" at bounding box center [323, 139] width 31 height 14
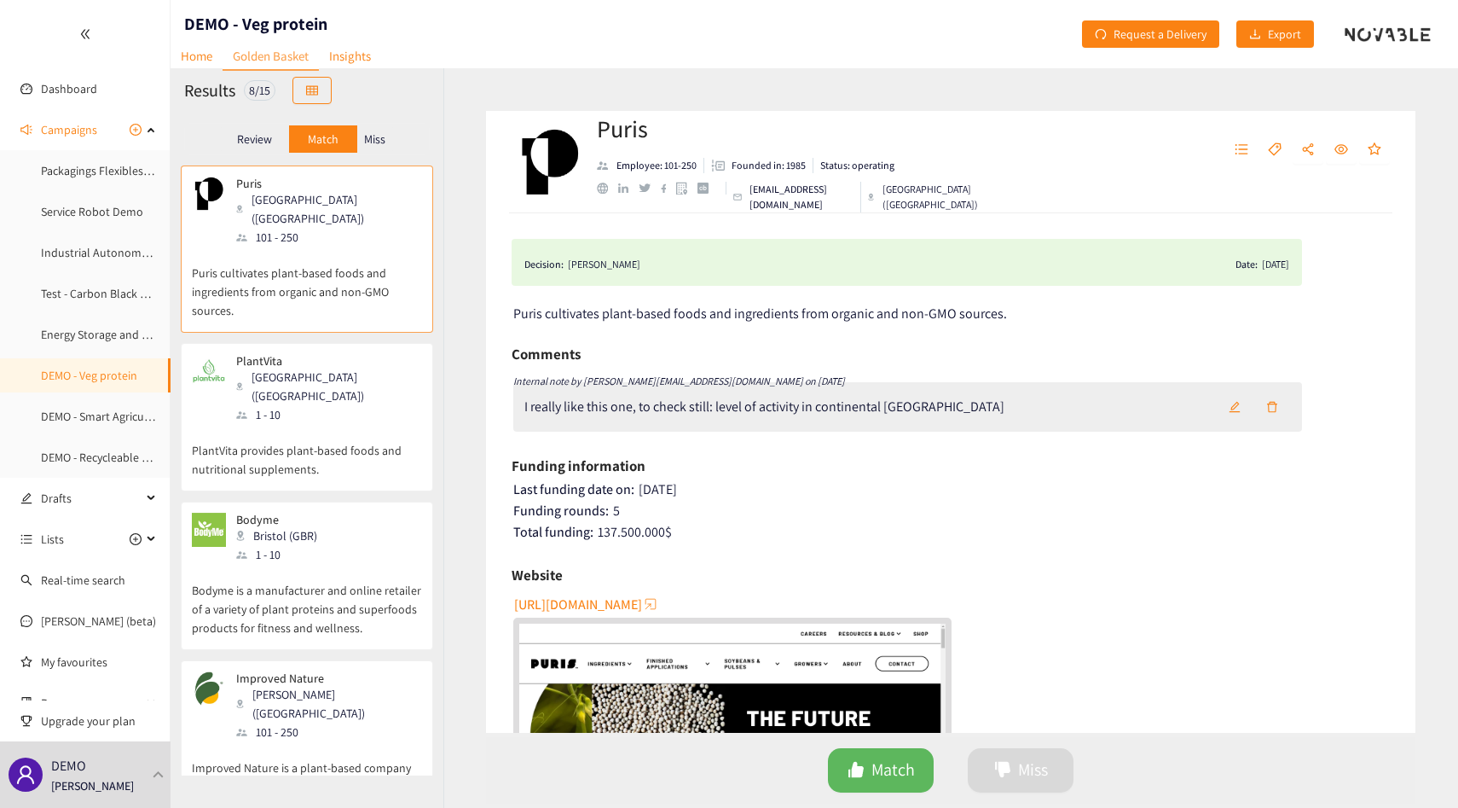
click at [356, 131] on div "Match" at bounding box center [323, 138] width 68 height 27
click at [378, 135] on p "Miss" at bounding box center [374, 139] width 21 height 14
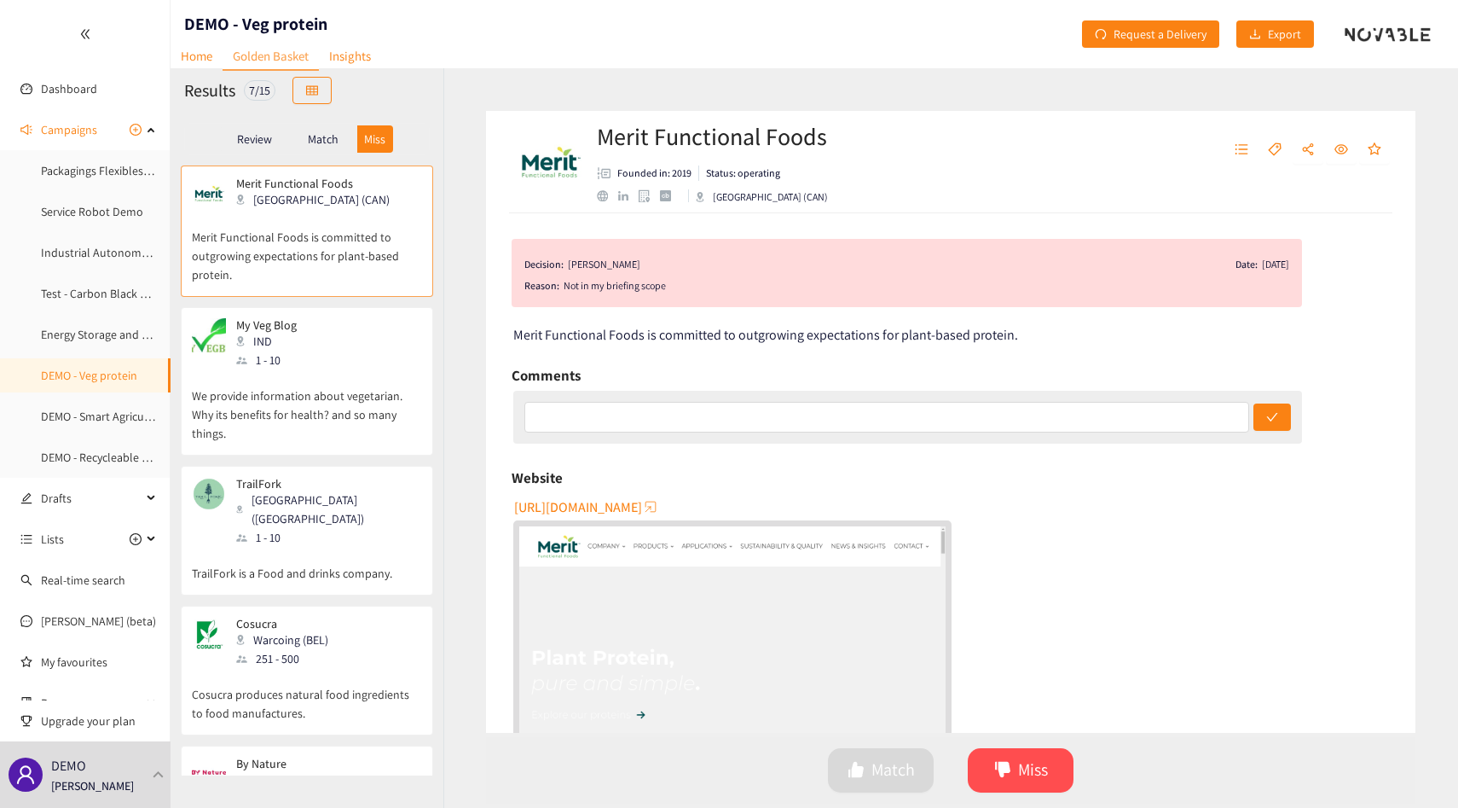
click at [322, 136] on p "Match" at bounding box center [323, 139] width 31 height 14
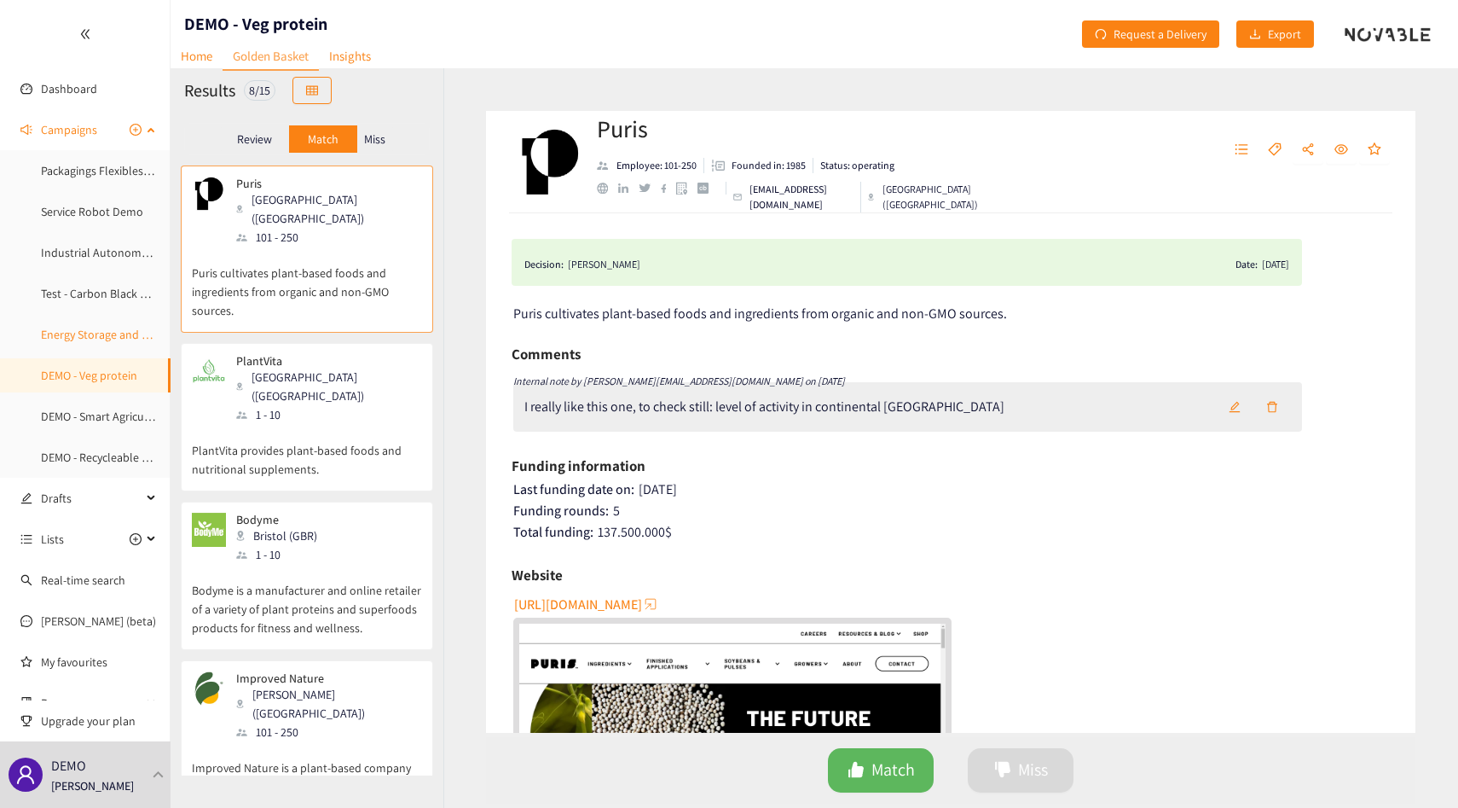
click at [65, 338] on link "Energy Storage and Flexibility" at bounding box center [115, 334] width 148 height 15
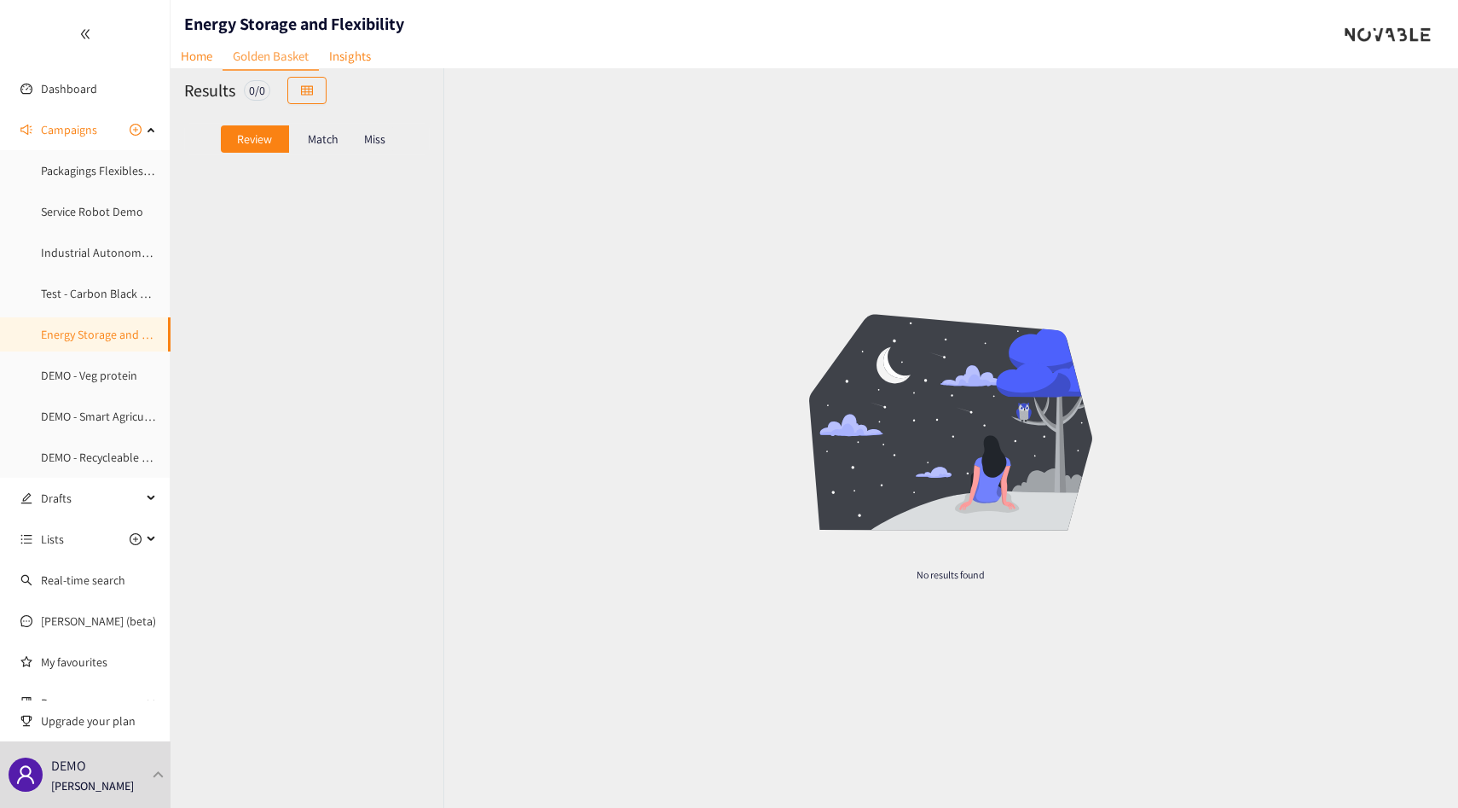
click at [328, 132] on p "Match" at bounding box center [323, 139] width 31 height 14
click at [393, 135] on div "Review Match Miss" at bounding box center [307, 139] width 246 height 32
click at [380, 136] on p "Miss" at bounding box center [374, 139] width 21 height 14
click at [250, 139] on p "Review" at bounding box center [254, 139] width 35 height 14
click at [79, 301] on link "Test - Carbon Black Concrete" at bounding box center [113, 293] width 145 height 15
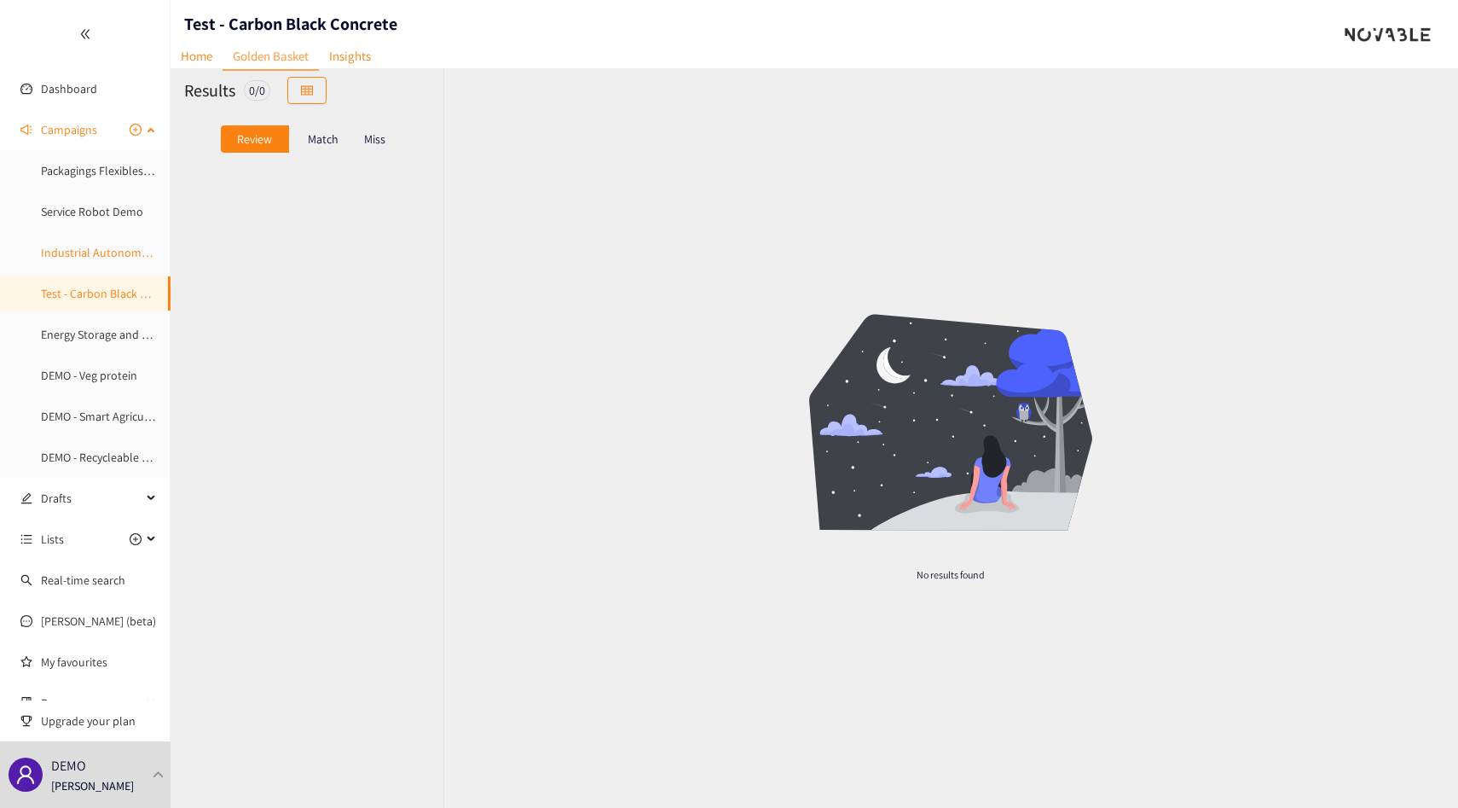
click at [92, 258] on link "Industrial Autonomous Guided Vehicles" at bounding box center [142, 252] width 202 height 15
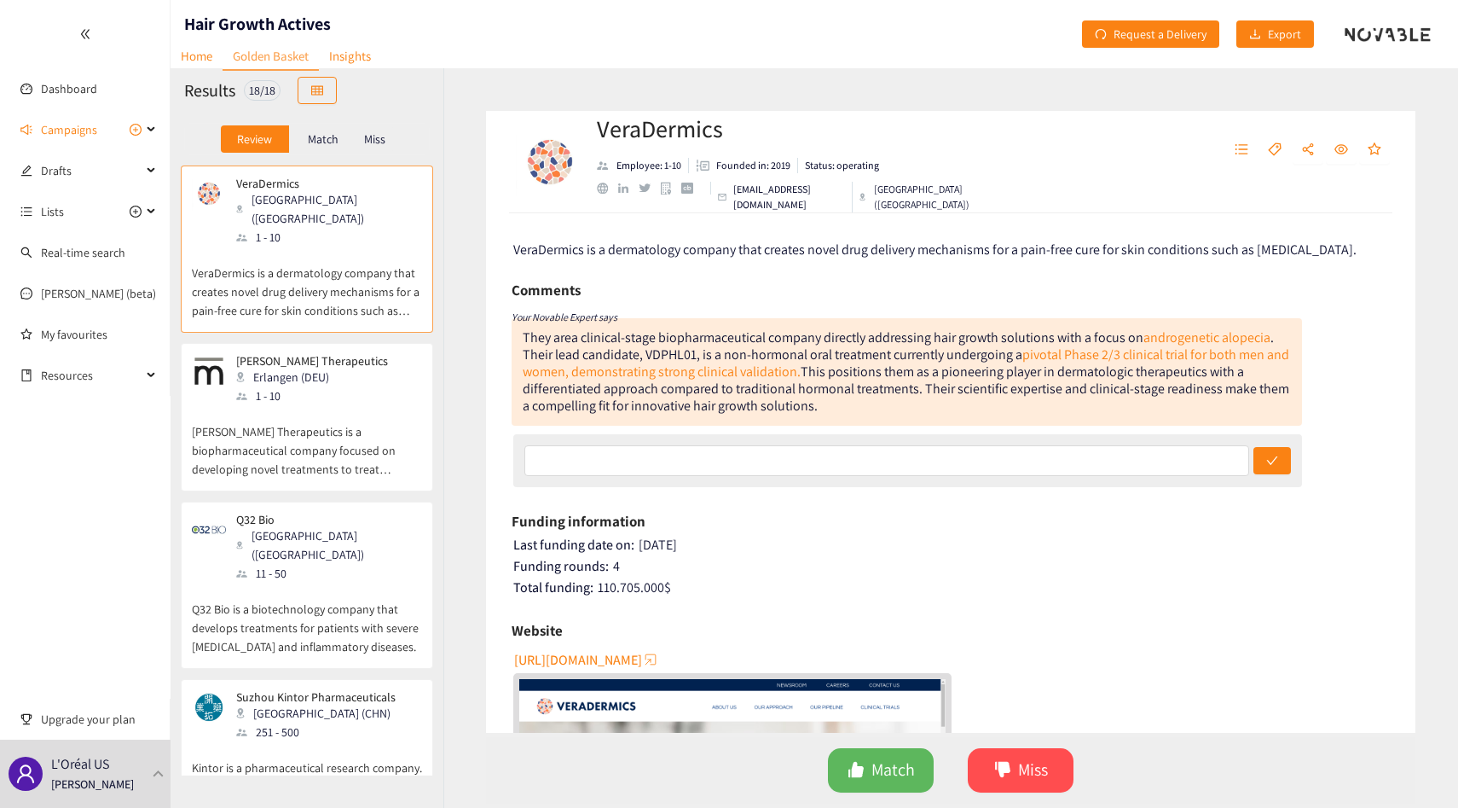
click at [347, 365] on div "[PERSON_NAME] Therapeutics Erlangen (DEU) 1 - 10" at bounding box center [307, 379] width 230 height 51
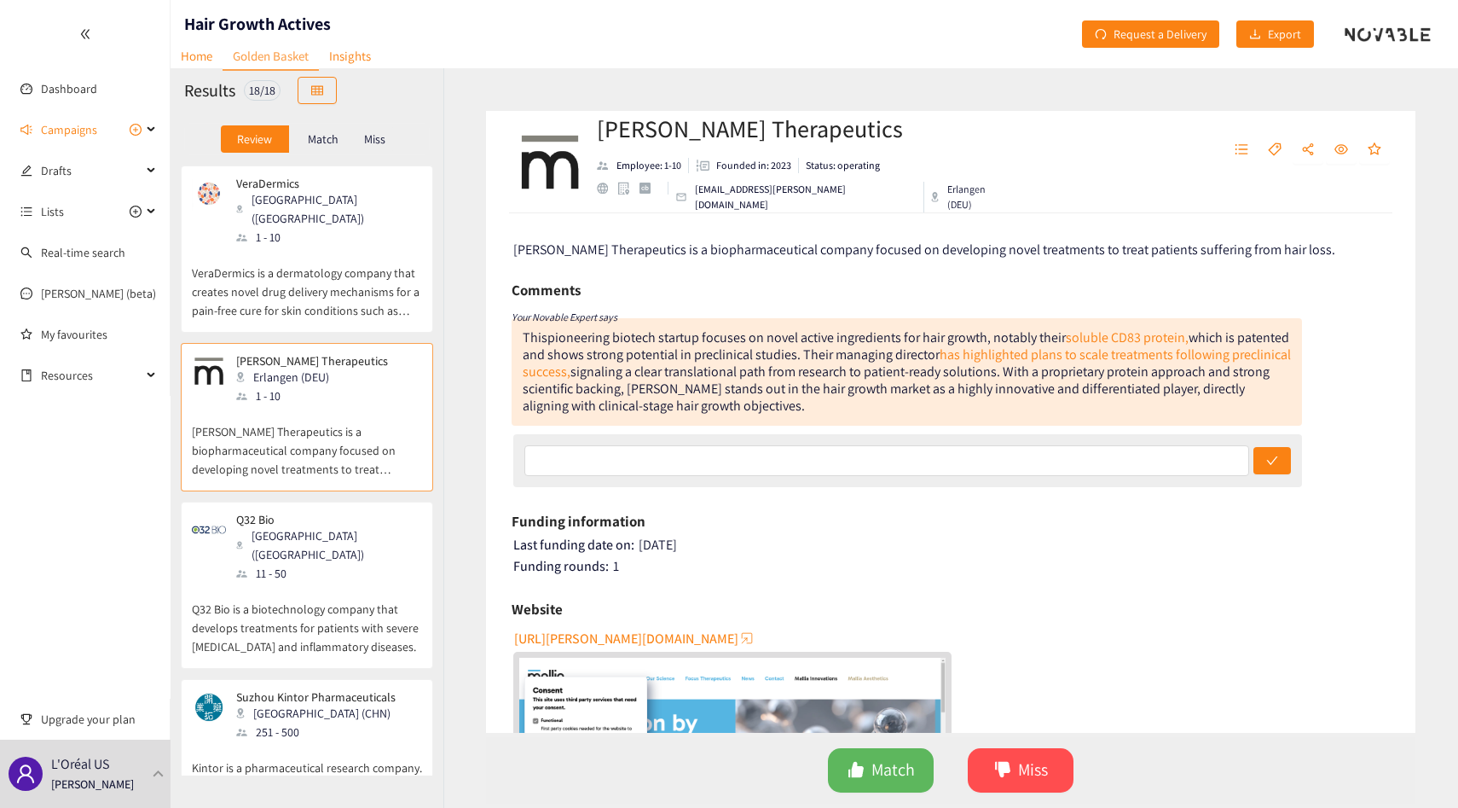
click at [240, 564] on div "11 - 50" at bounding box center [328, 573] width 184 height 19
